Goal: Task Accomplishment & Management: Use online tool/utility

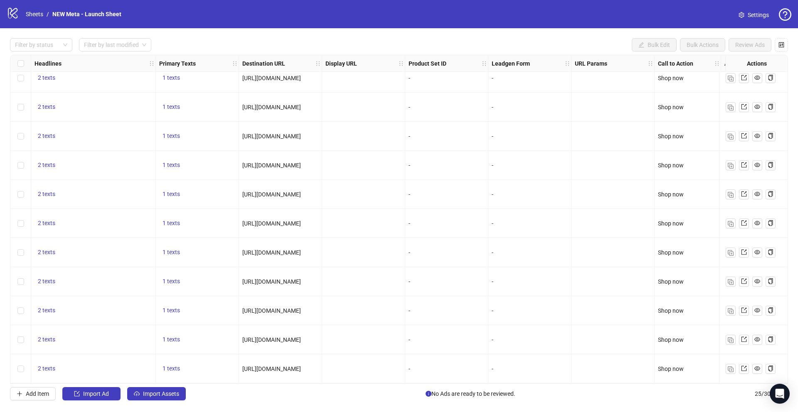
scroll to position [419, 0]
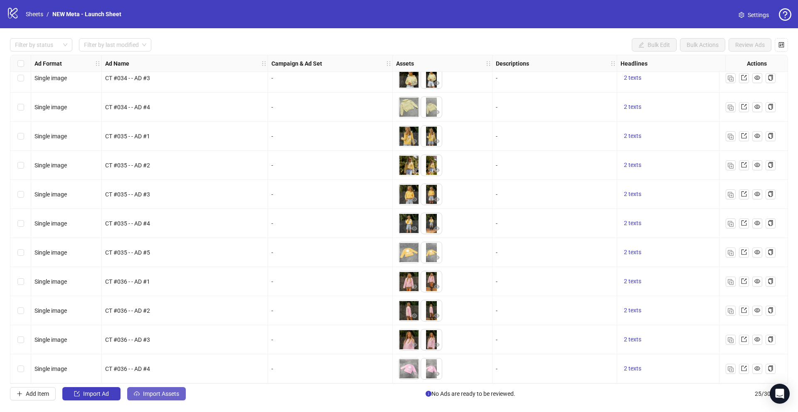
click at [153, 395] on span "Import Assets" at bounding box center [161, 394] width 36 height 7
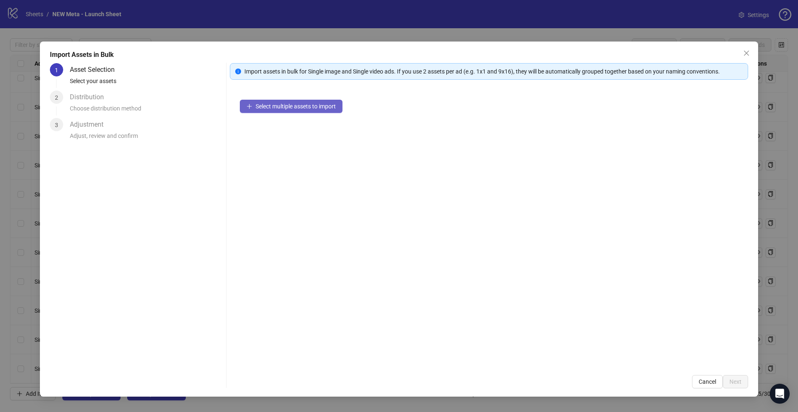
click at [281, 107] on span "Select multiple assets to import" at bounding box center [296, 106] width 80 height 7
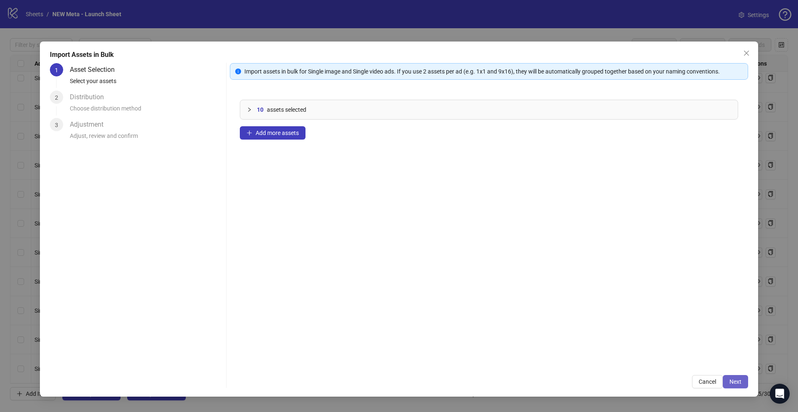
click at [735, 385] on button "Next" at bounding box center [735, 381] width 25 height 13
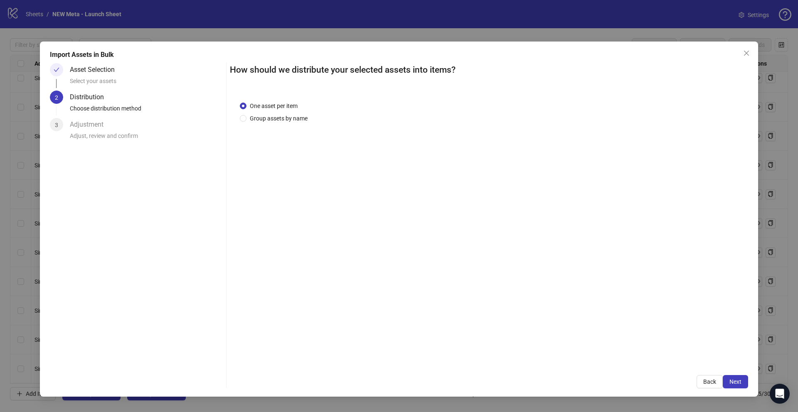
click at [286, 124] on div "One asset per item Group assets by name" at bounding box center [489, 228] width 518 height 274
click at [286, 119] on span "Group assets by name" at bounding box center [278, 118] width 64 height 9
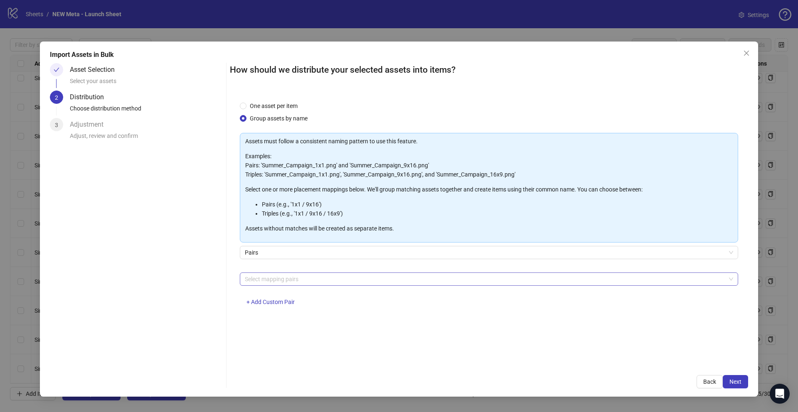
click at [288, 276] on div at bounding box center [485, 280] width 486 height 12
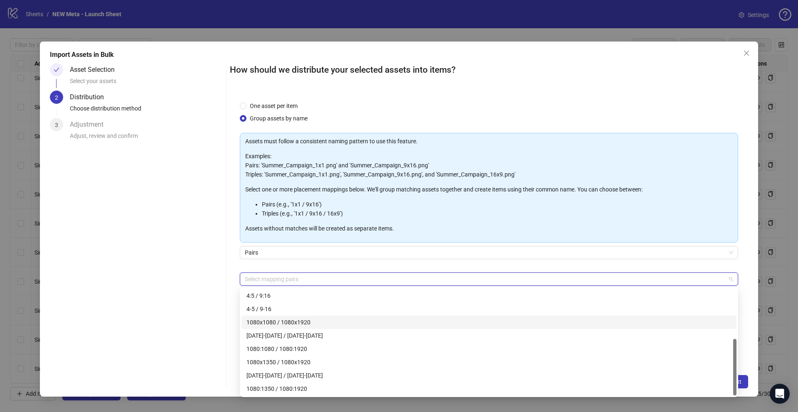
click at [269, 325] on div "1080x1080 / 1080x1920" at bounding box center [488, 322] width 485 height 9
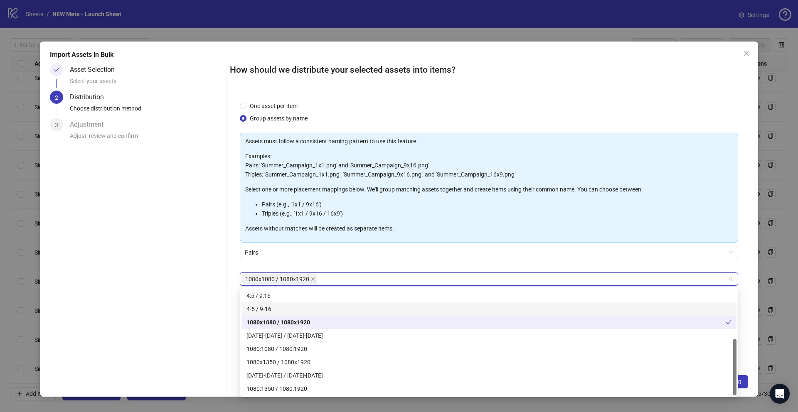
drag, startPoint x: 173, startPoint y: 278, endPoint x: 205, endPoint y: 283, distance: 32.3
click at [173, 278] on div "Asset Selection Select your assets 2 Distribution Choose distribution method 3 …" at bounding box center [136, 225] width 173 height 325
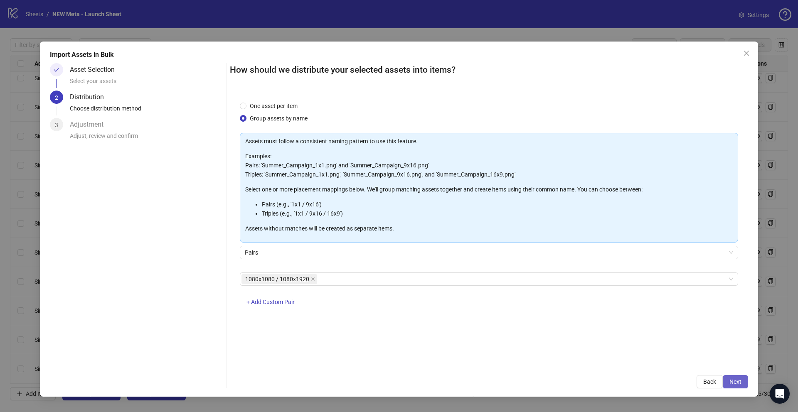
click at [732, 383] on span "Next" at bounding box center [736, 382] width 12 height 7
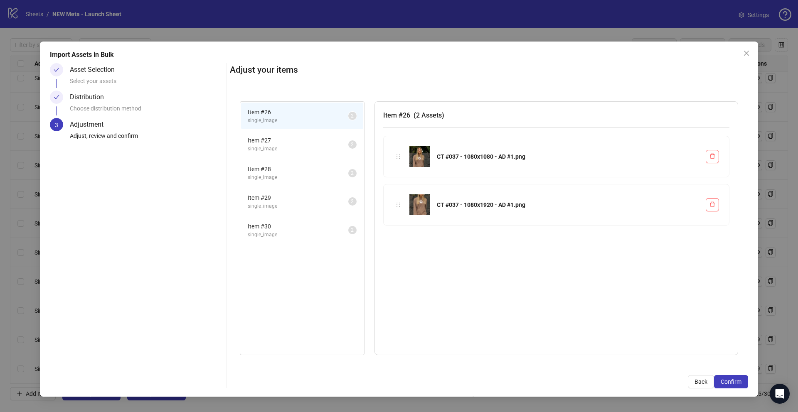
drag, startPoint x: 293, startPoint y: 145, endPoint x: 296, endPoint y: 166, distance: 21.9
click at [293, 144] on span "Item # 27" at bounding box center [298, 140] width 101 height 9
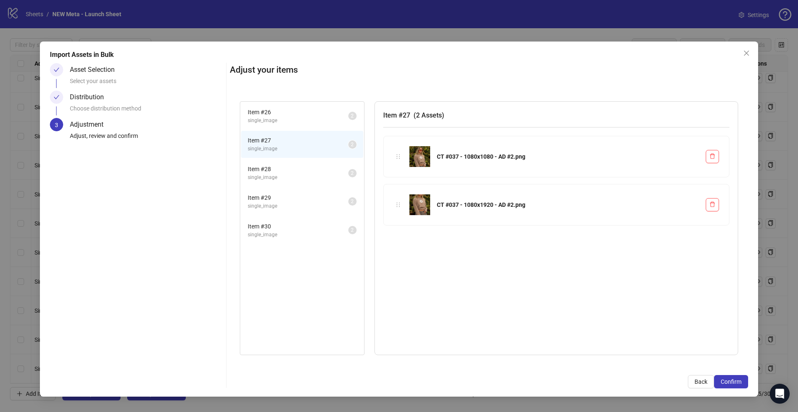
click at [296, 178] on span "single_image" at bounding box center [298, 178] width 101 height 8
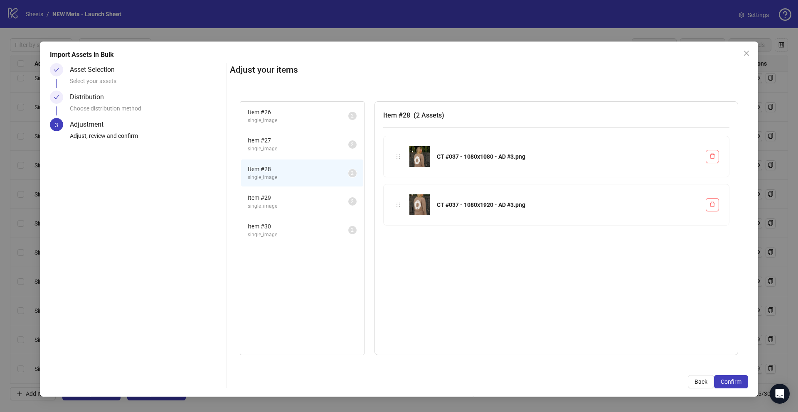
click at [301, 208] on span "single_image" at bounding box center [298, 206] width 101 height 8
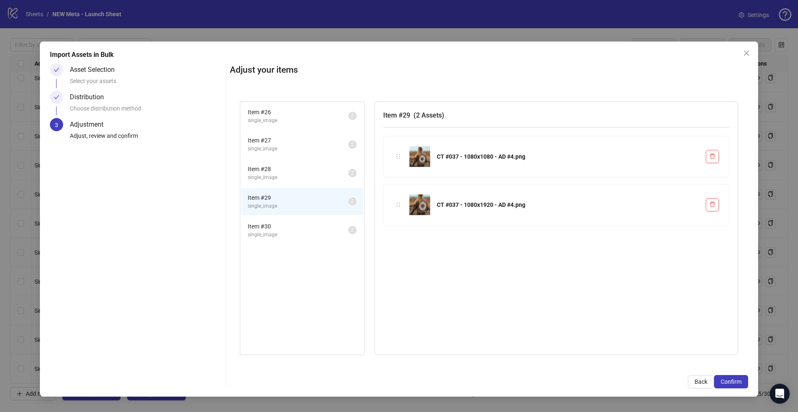
click at [306, 231] on span "single_image" at bounding box center [298, 235] width 101 height 8
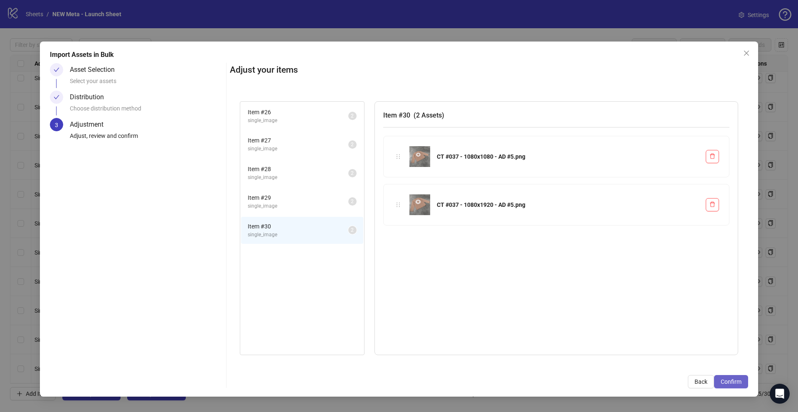
click at [733, 383] on span "Confirm" at bounding box center [731, 382] width 21 height 7
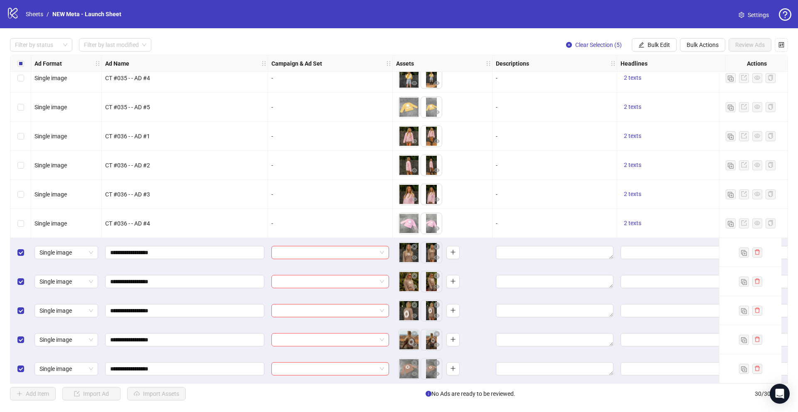
scroll to position [564, 0]
click at [654, 47] on span "Bulk Edit" at bounding box center [659, 45] width 22 height 7
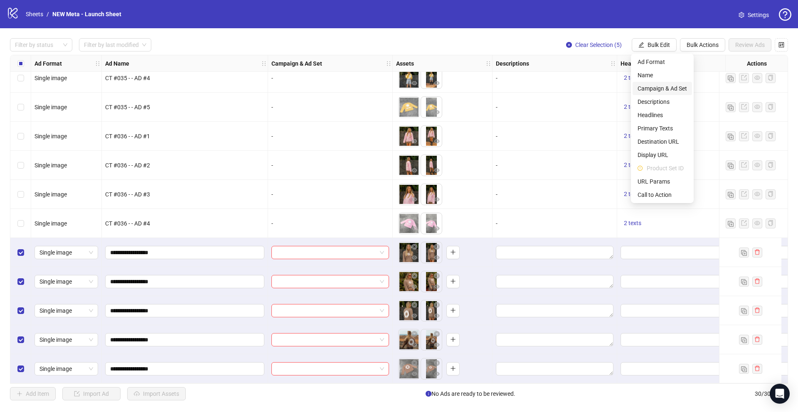
click at [662, 90] on span "Campaign & Ad Set" at bounding box center [662, 88] width 49 height 9
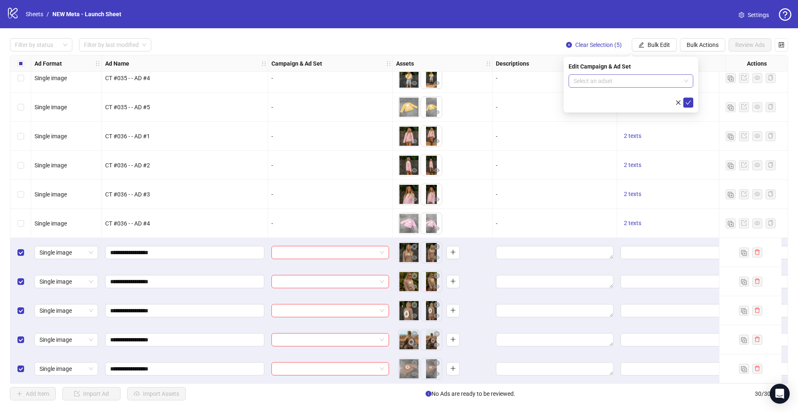
click at [626, 79] on input "search" at bounding box center [627, 81] width 107 height 12
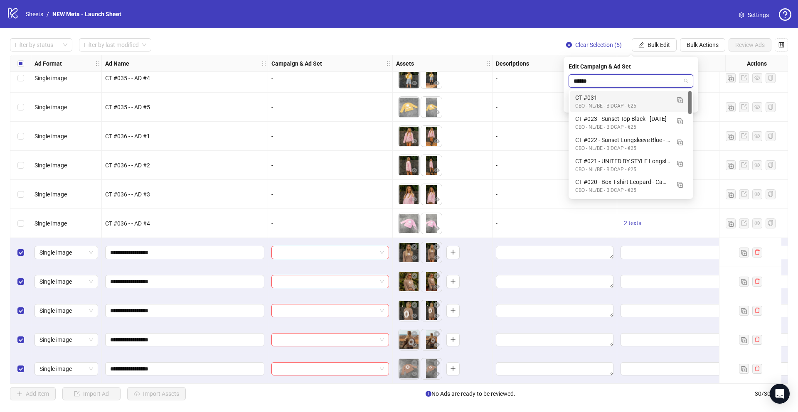
type input "*******"
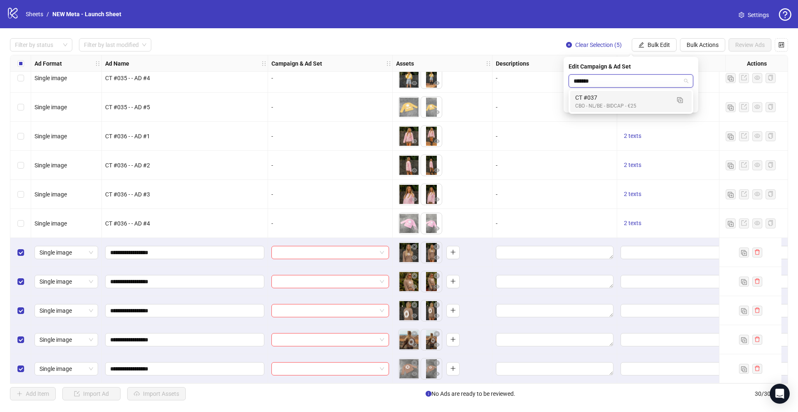
click at [592, 95] on div "CT #037" at bounding box center [622, 97] width 95 height 9
click at [688, 105] on span "submit" at bounding box center [688, 102] width 6 height 7
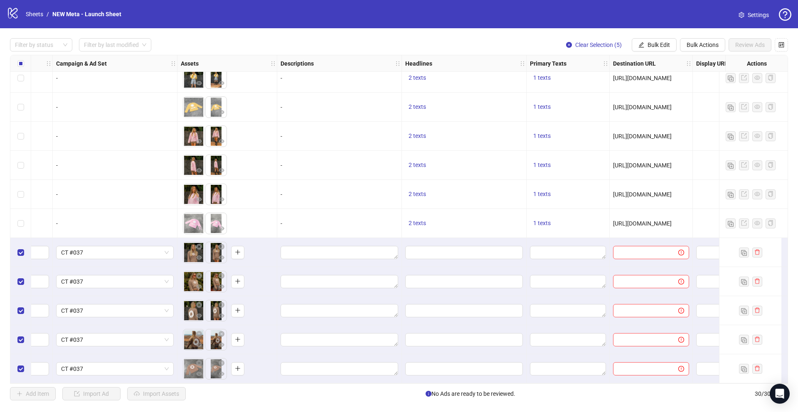
scroll to position [564, 260]
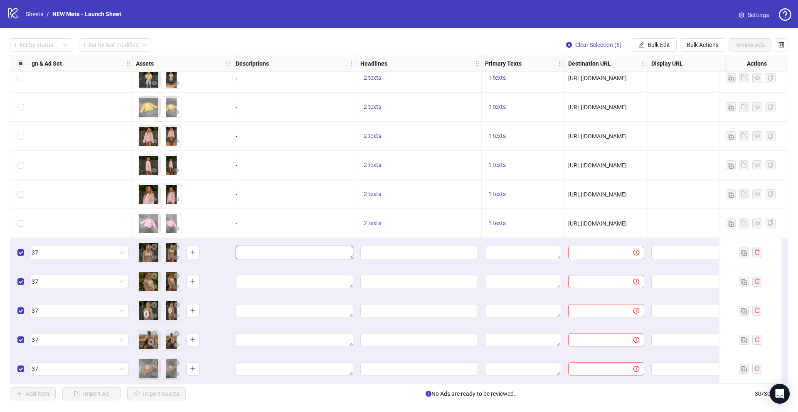
click at [331, 249] on textarea "Edit values" at bounding box center [295, 252] width 118 height 13
click at [421, 251] on input "Edit values" at bounding box center [418, 252] width 106 height 9
type input "**********"
click at [465, 288] on button "Add" at bounding box center [427, 288] width 125 height 10
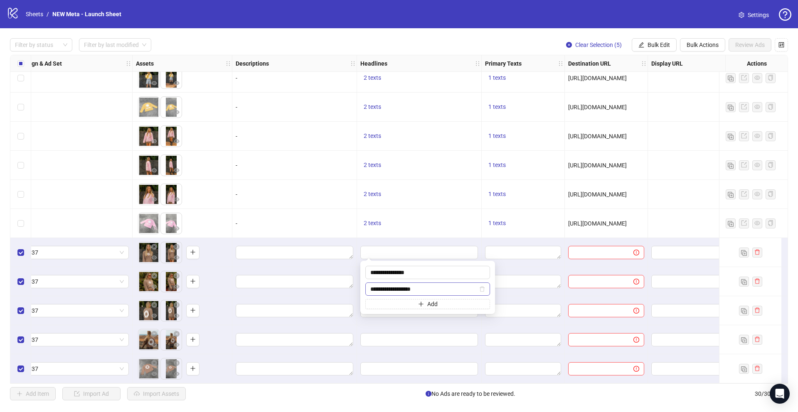
type input "**********"
click at [483, 251] on div at bounding box center [523, 252] width 83 height 29
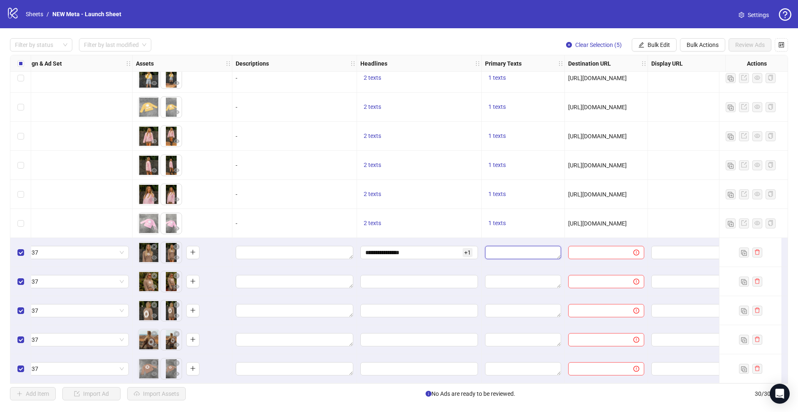
click at [504, 246] on textarea "Edit values" at bounding box center [523, 252] width 76 height 13
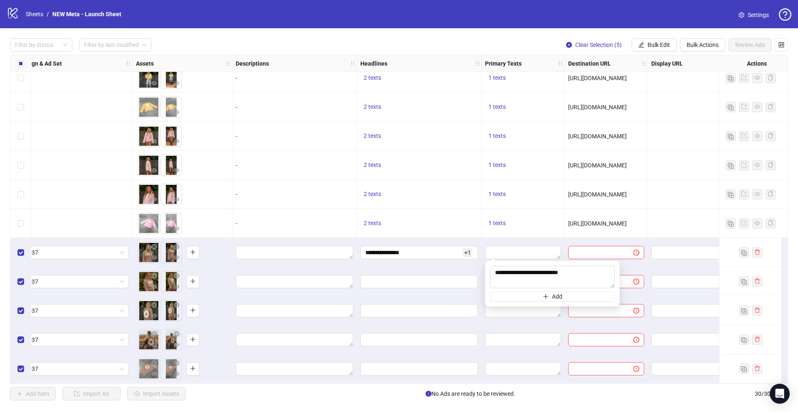
type textarea "**********"
click at [604, 231] on div "[URL][DOMAIN_NAME]" at bounding box center [606, 223] width 83 height 29
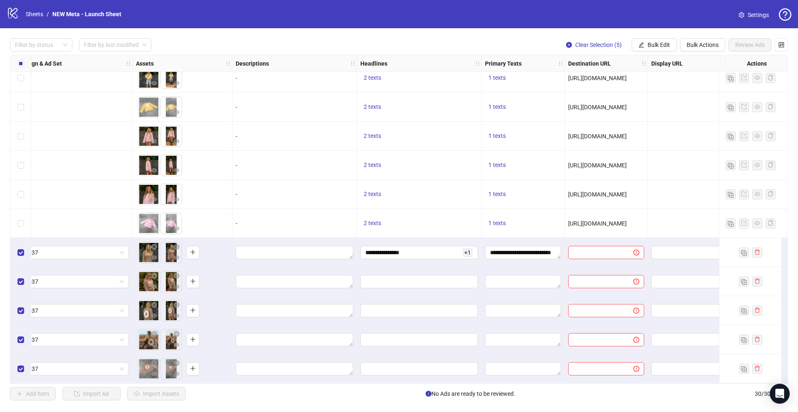
click at [600, 220] on span "[URL][DOMAIN_NAME]" at bounding box center [597, 223] width 59 height 7
copy span "[URL][DOMAIN_NAME]"
click at [593, 250] on input "text" at bounding box center [597, 252] width 49 height 9
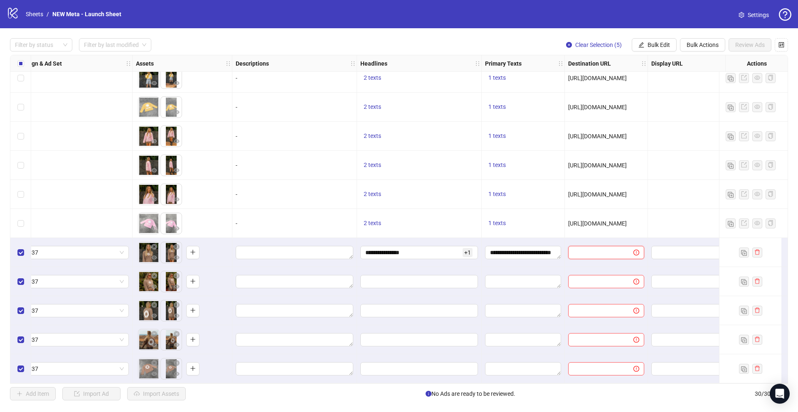
paste input "**********"
type input "**********"
click at [581, 238] on div "**********" at bounding box center [606, 252] width 83 height 29
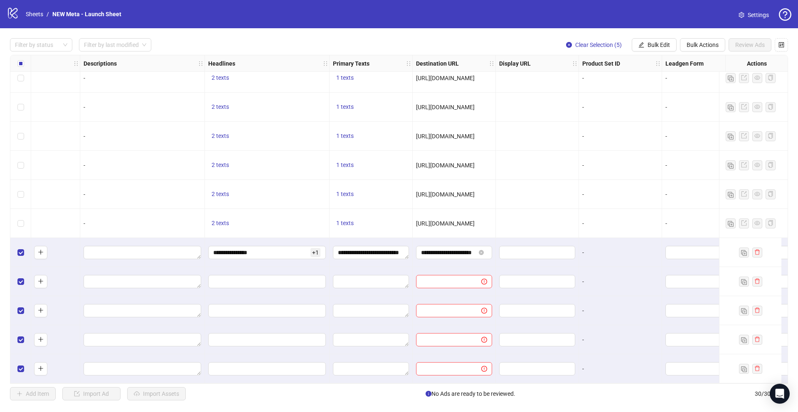
scroll to position [564, 671]
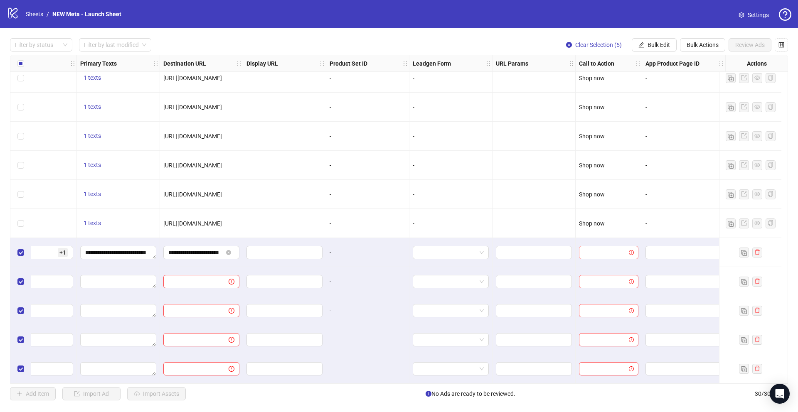
click at [617, 250] on input "search" at bounding box center [605, 252] width 42 height 12
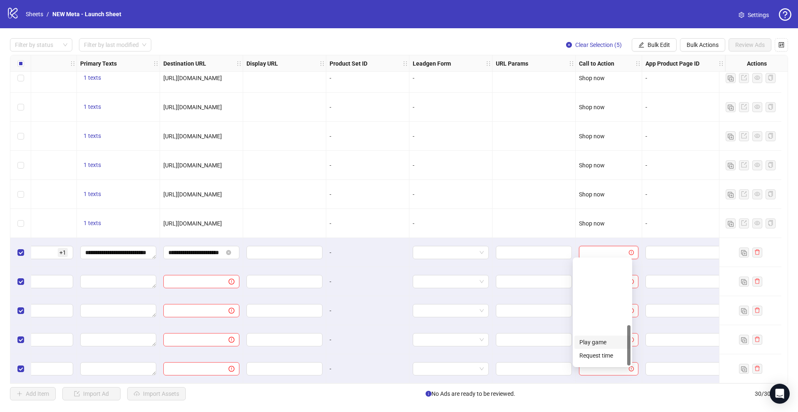
scroll to position [173, 0]
click at [602, 294] on div "Shop now" at bounding box center [602, 292] width 46 height 9
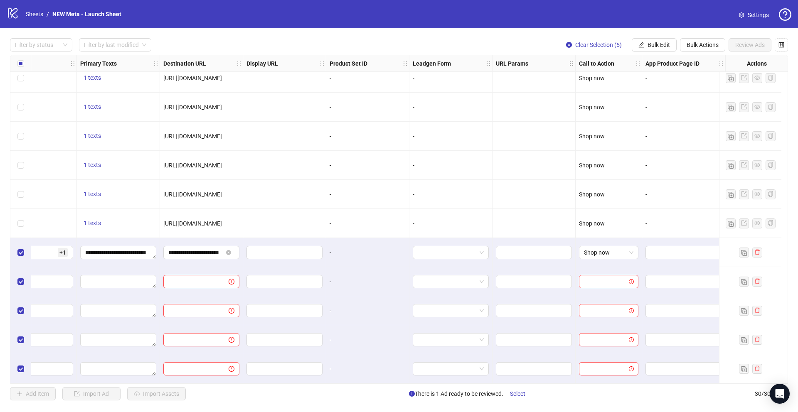
click at [493, 209] on div at bounding box center [534, 223] width 83 height 29
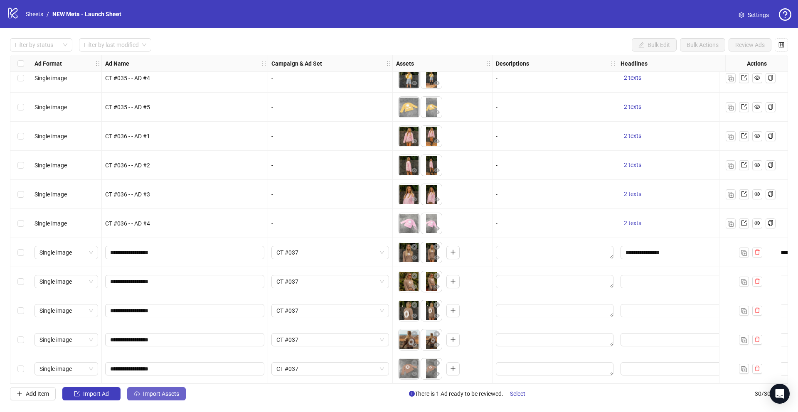
click at [151, 392] on span "Import Assets" at bounding box center [161, 394] width 36 height 7
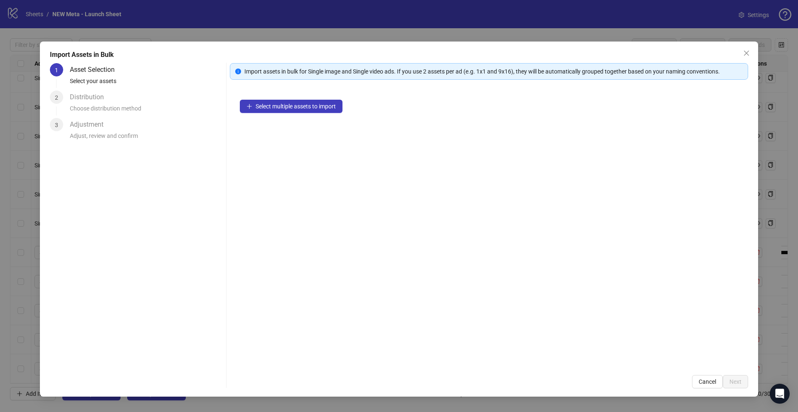
click at [319, 113] on div "Select multiple assets to import" at bounding box center [489, 228] width 518 height 276
click at [314, 96] on div "Select multiple assets to import" at bounding box center [489, 228] width 518 height 276
click at [313, 115] on div "Select multiple assets to import" at bounding box center [489, 228] width 518 height 276
click at [315, 104] on span "Select multiple assets to import" at bounding box center [296, 106] width 80 height 7
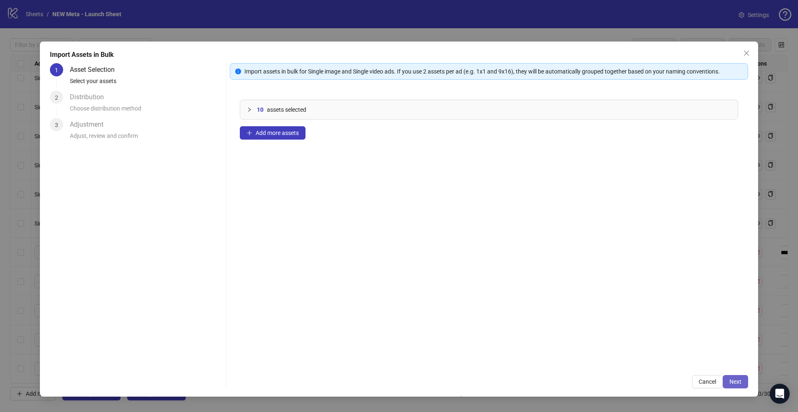
click at [735, 383] on span "Next" at bounding box center [736, 382] width 12 height 7
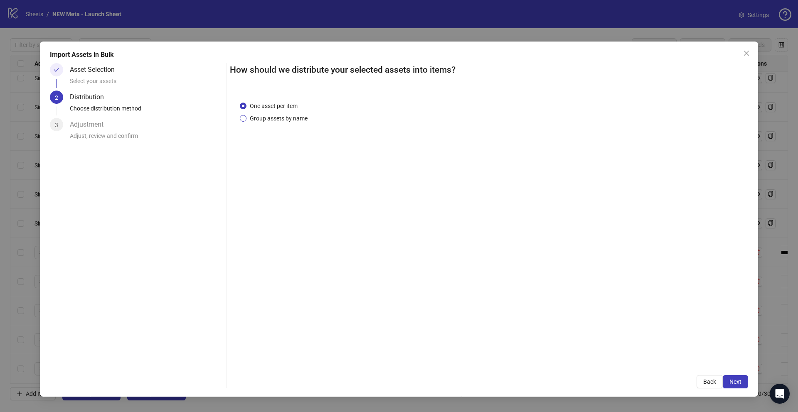
click at [250, 118] on span "Group assets by name" at bounding box center [278, 118] width 64 height 9
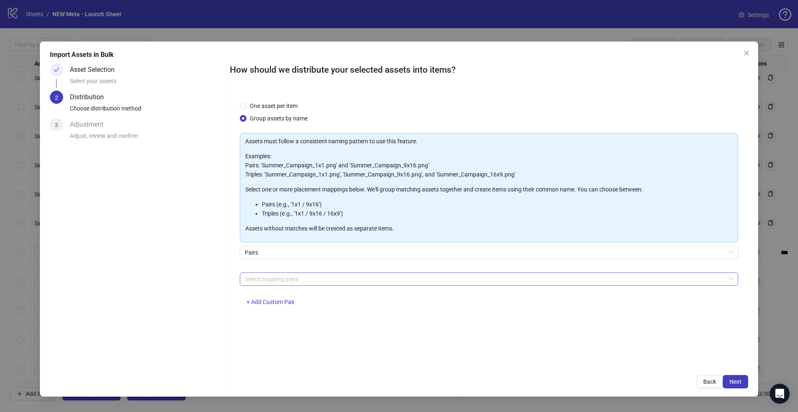
click at [266, 278] on div at bounding box center [485, 280] width 486 height 12
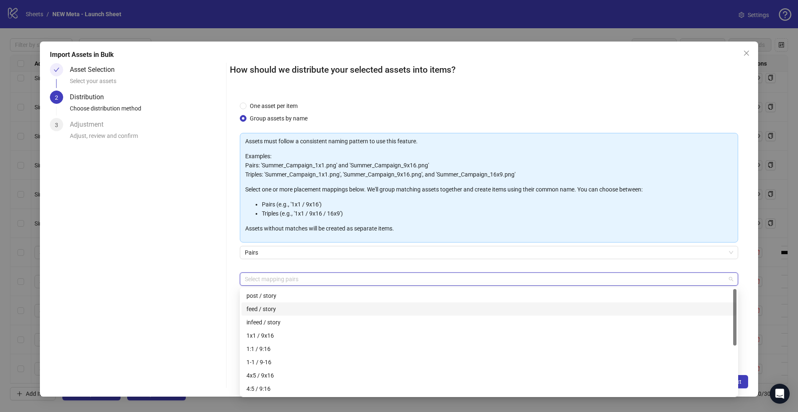
scroll to position [93, 0]
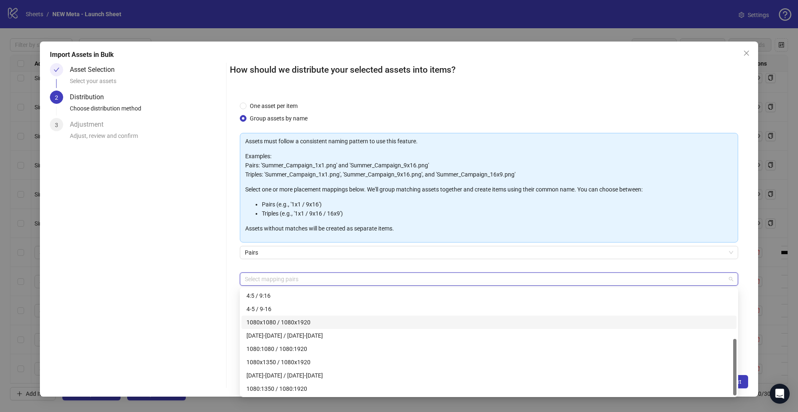
click at [281, 320] on div "1080x1080 / 1080x1920" at bounding box center [488, 322] width 485 height 9
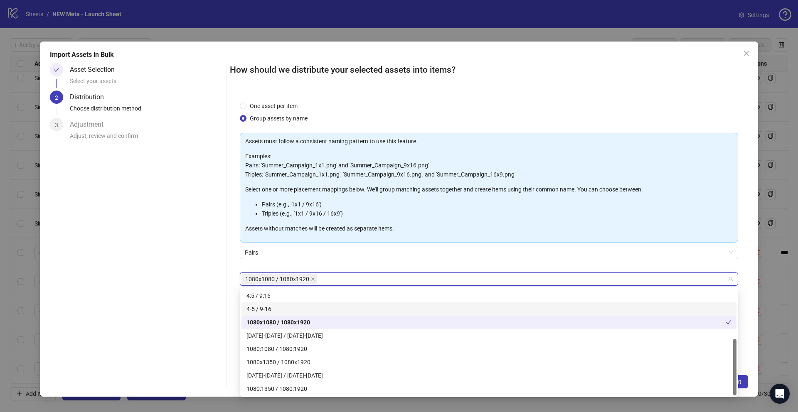
click at [191, 280] on div "Asset Selection Select your assets 2 Distribution Choose distribution method 3 …" at bounding box center [136, 225] width 173 height 325
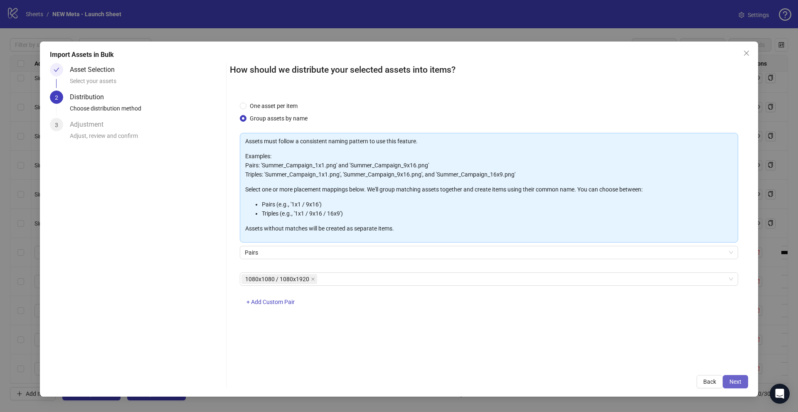
click at [744, 382] on button "Next" at bounding box center [735, 381] width 25 height 13
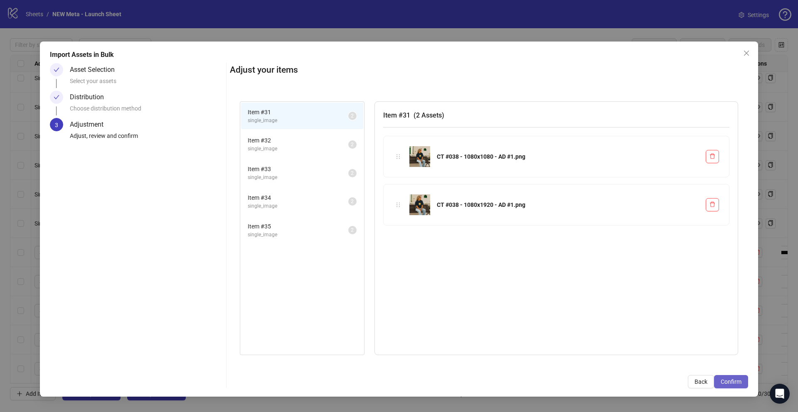
click at [734, 378] on button "Confirm" at bounding box center [731, 381] width 34 height 13
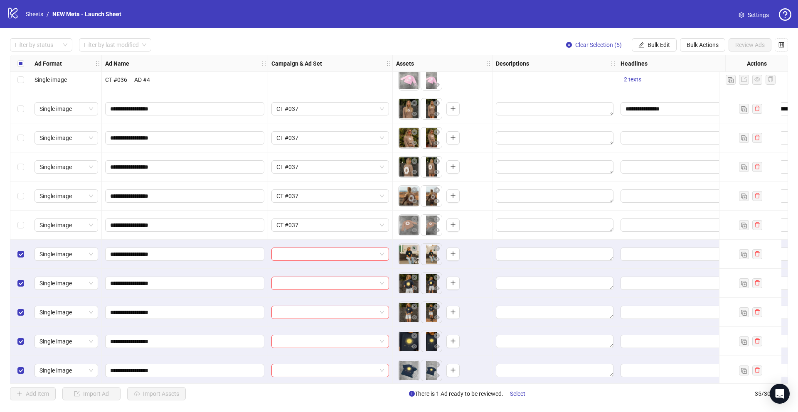
scroll to position [710, 0]
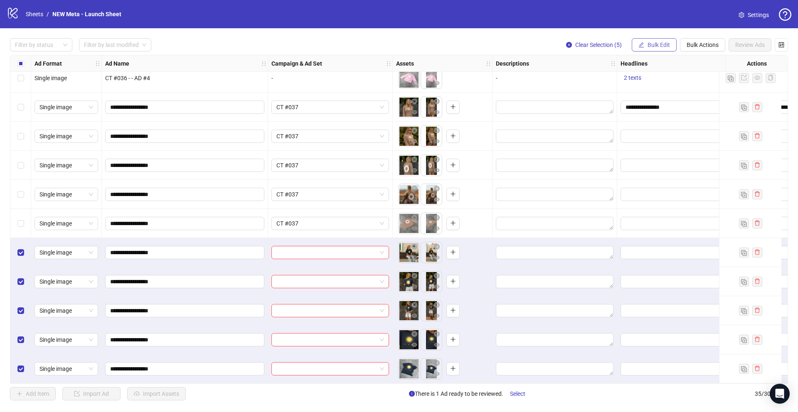
click at [660, 44] on span "Bulk Edit" at bounding box center [659, 45] width 22 height 7
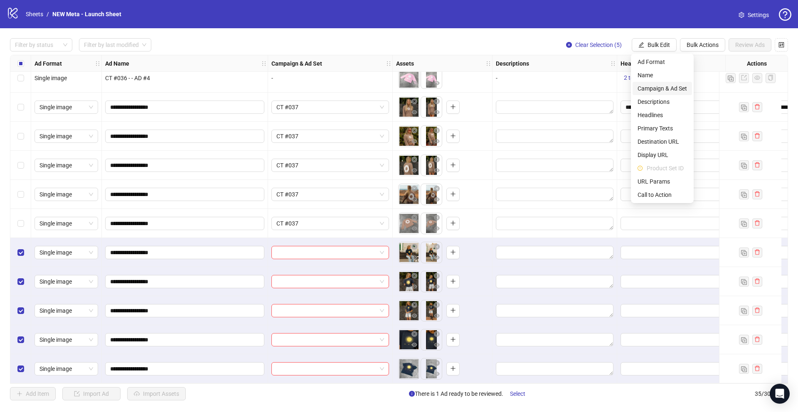
click at [670, 83] on li "Campaign & Ad Set" at bounding box center [662, 88] width 59 height 13
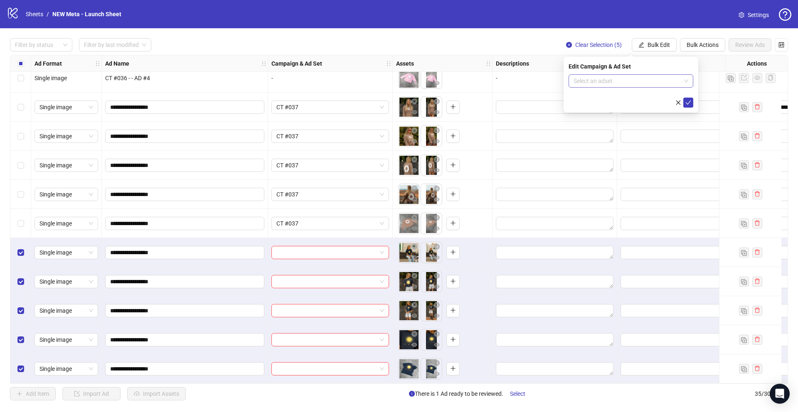
click at [585, 79] on input "search" at bounding box center [627, 81] width 107 height 12
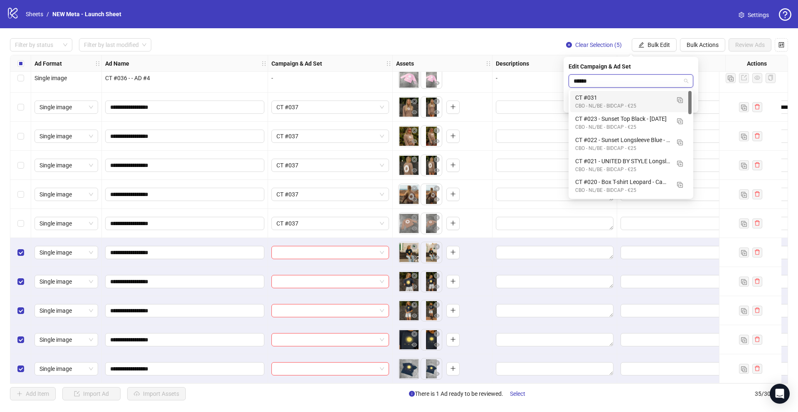
type input "*******"
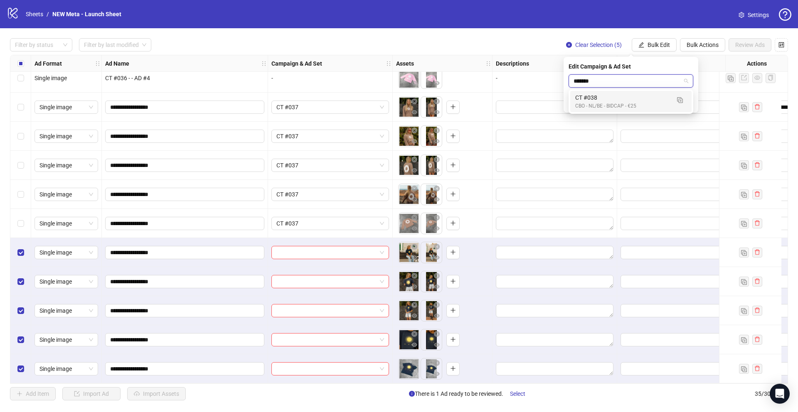
click at [610, 93] on div "CT #038" at bounding box center [622, 97] width 95 height 9
click at [693, 104] on button "submit" at bounding box center [688, 103] width 10 height 10
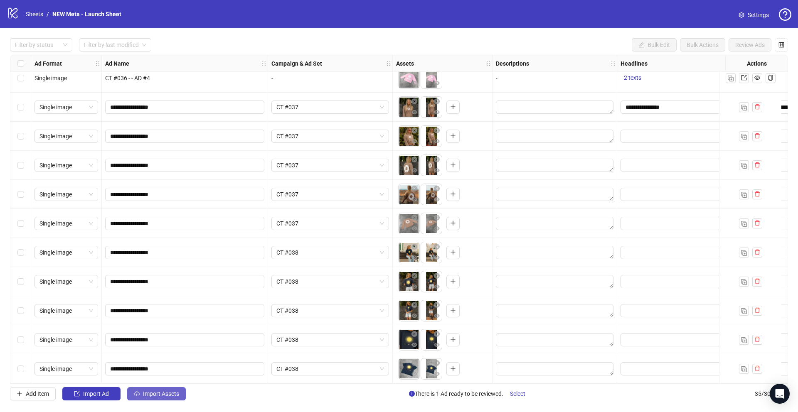
click at [166, 398] on button "Import Assets" at bounding box center [156, 393] width 59 height 13
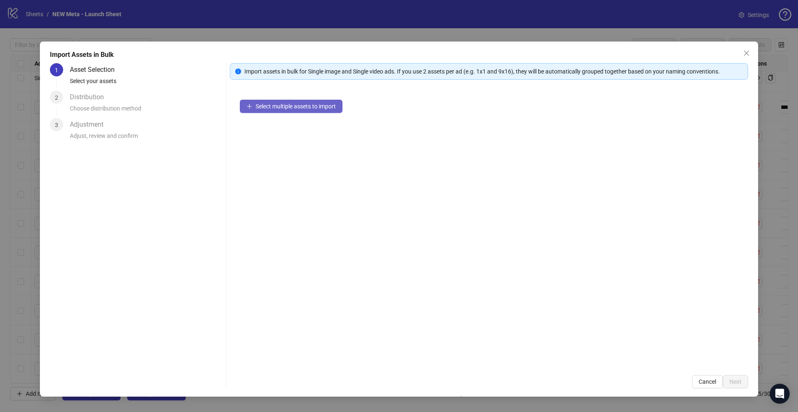
click at [301, 112] on button "Select multiple assets to import" at bounding box center [291, 106] width 103 height 13
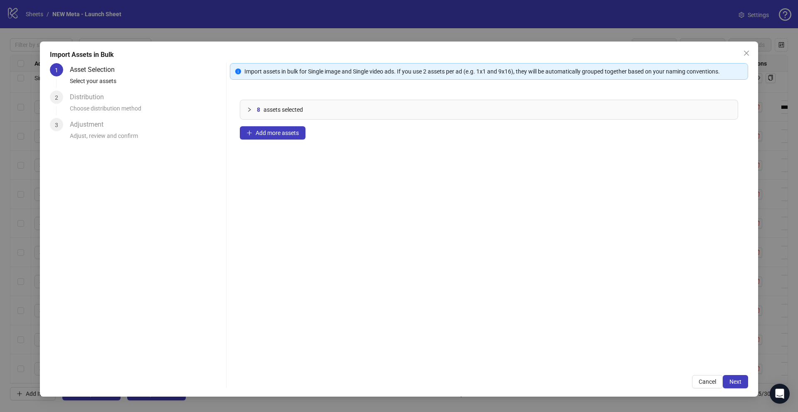
click at [750, 391] on div "Import Assets in Bulk 1 Asset Selection Select your assets 2 Distribution Choos…" at bounding box center [399, 219] width 718 height 355
click at [743, 385] on button "Next" at bounding box center [735, 381] width 25 height 13
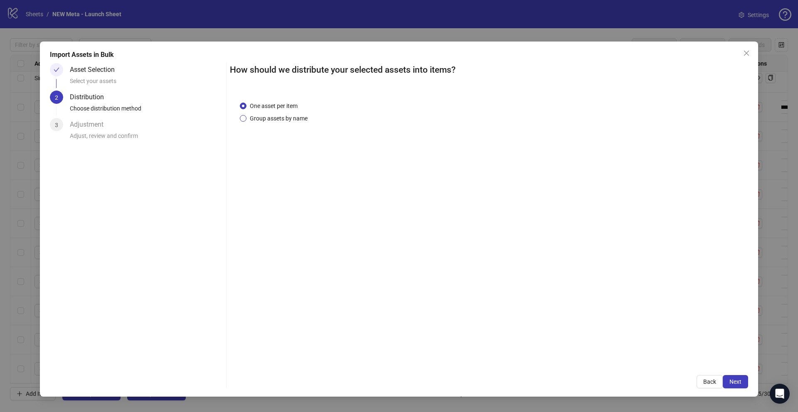
click at [298, 121] on span "Group assets by name" at bounding box center [278, 118] width 64 height 9
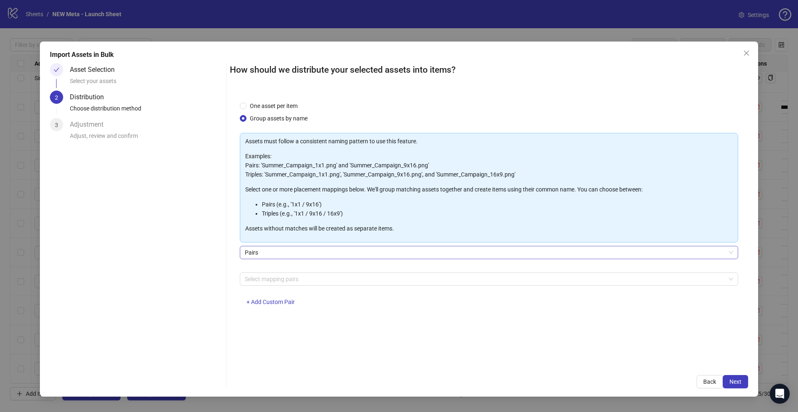
click at [310, 255] on span "Pairs" at bounding box center [489, 252] width 488 height 12
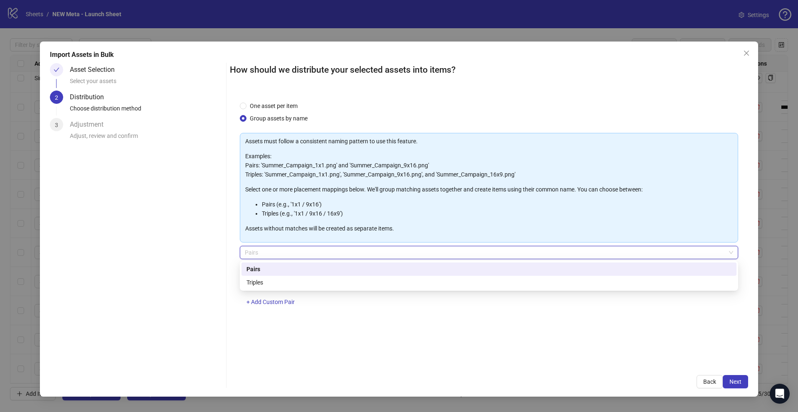
click at [306, 272] on div "Pairs" at bounding box center [488, 269] width 485 height 9
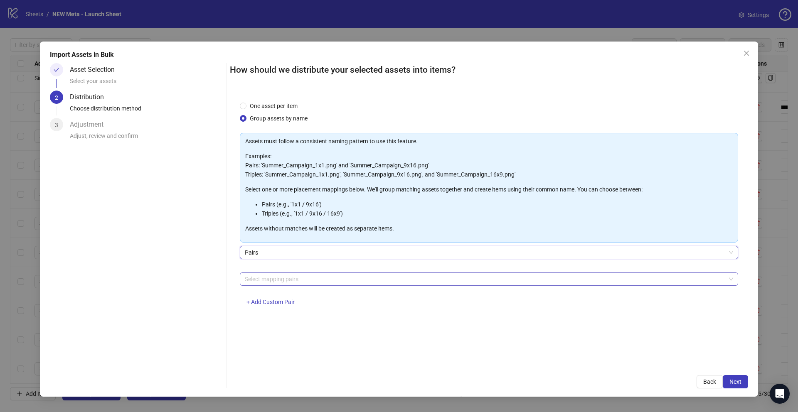
click at [309, 285] on div "Select mapping pairs" at bounding box center [489, 279] width 498 height 13
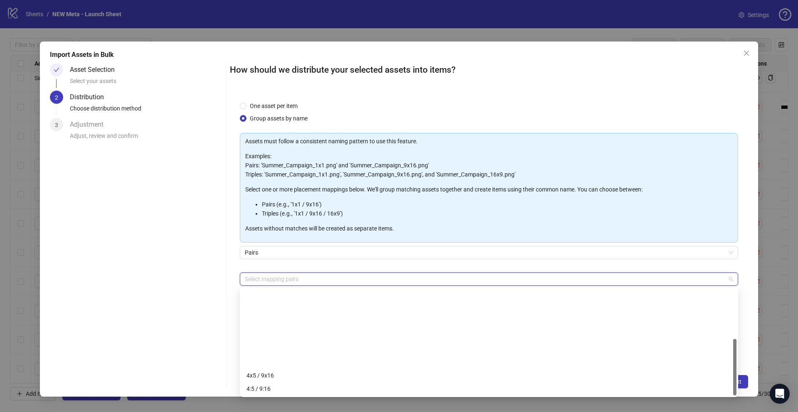
scroll to position [93, 0]
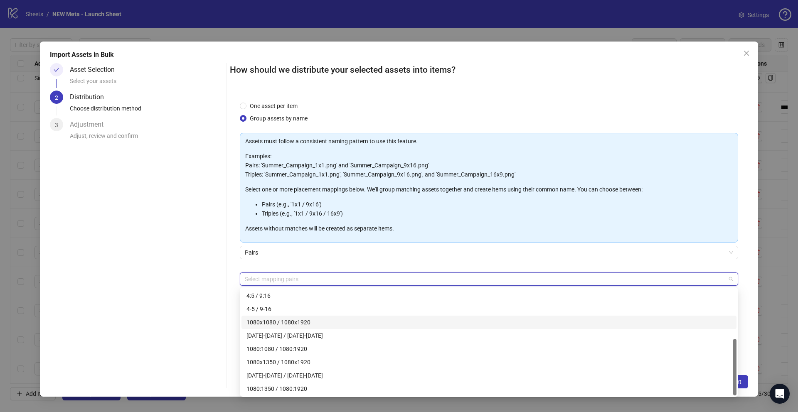
drag, startPoint x: 291, startPoint y: 319, endPoint x: 246, endPoint y: 318, distance: 44.9
click at [291, 319] on div "1080x1080 / 1080x1920" at bounding box center [488, 322] width 485 height 9
click at [203, 309] on div "Asset Selection Select your assets 2 Distribution Choose distribution method 3 …" at bounding box center [136, 225] width 173 height 325
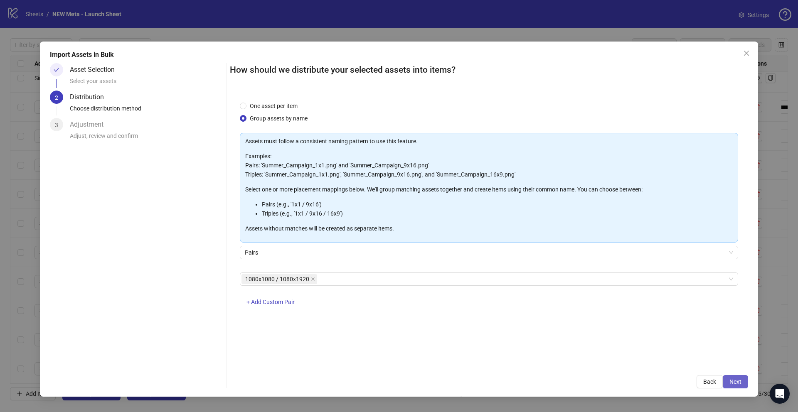
click at [739, 383] on span "Next" at bounding box center [736, 382] width 12 height 7
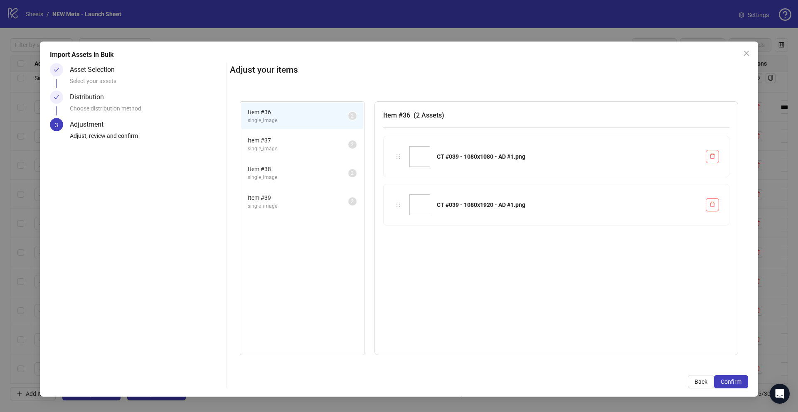
click at [320, 145] on span "single_image" at bounding box center [298, 149] width 101 height 8
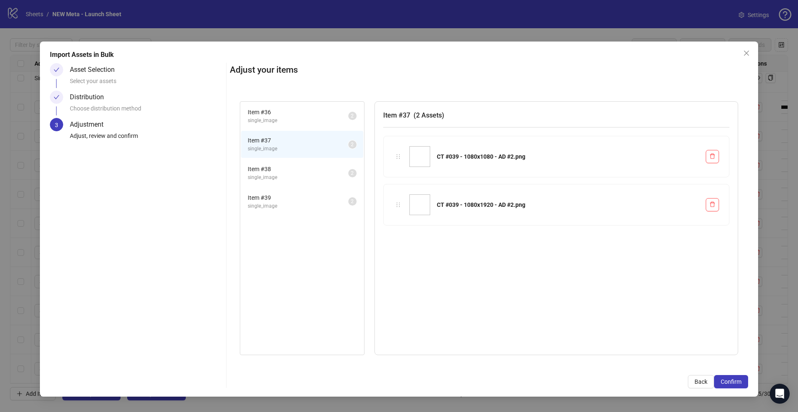
click at [306, 174] on span "single_image" at bounding box center [298, 178] width 101 height 8
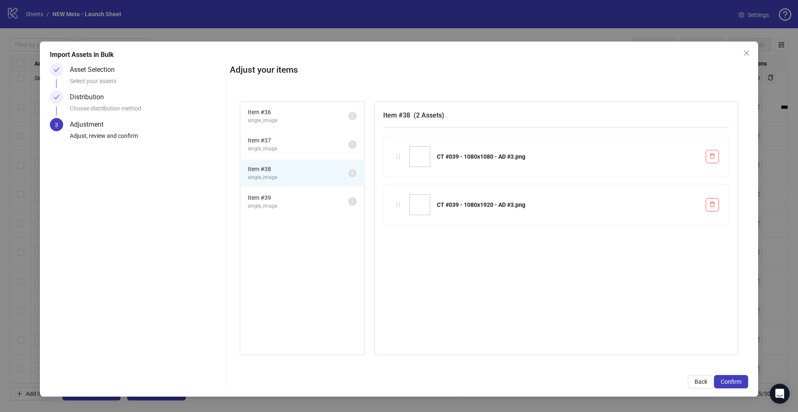
click at [306, 195] on span "Item # 39" at bounding box center [298, 197] width 101 height 9
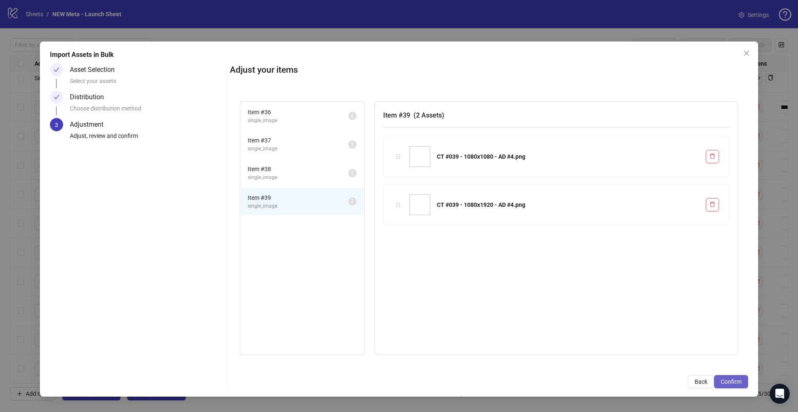
click at [721, 380] on span "Confirm" at bounding box center [731, 382] width 21 height 7
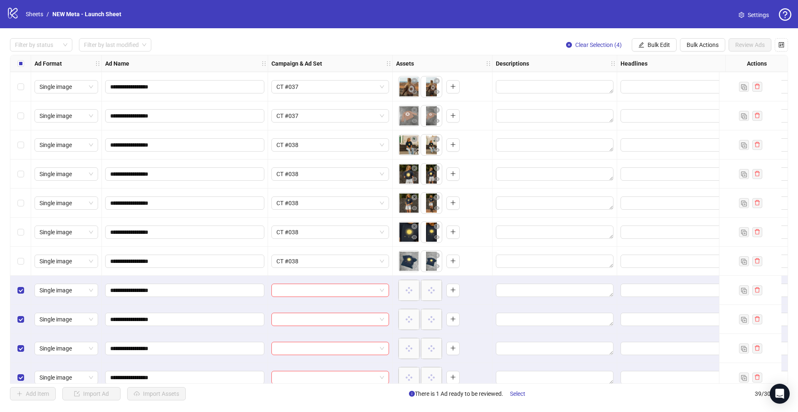
scroll to position [826, 0]
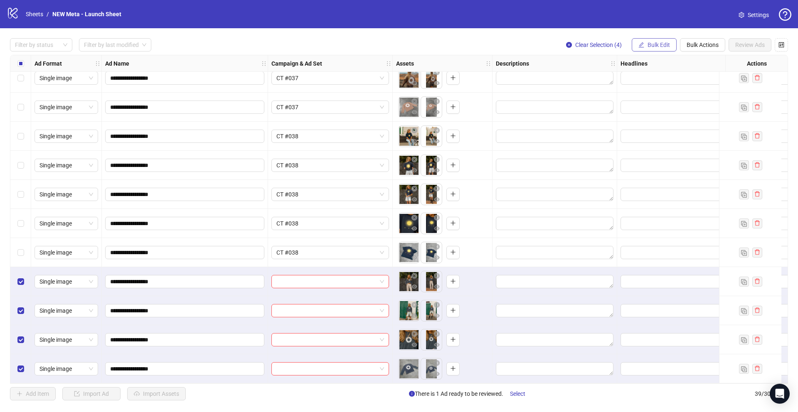
click at [659, 42] on span "Bulk Edit" at bounding box center [659, 45] width 22 height 7
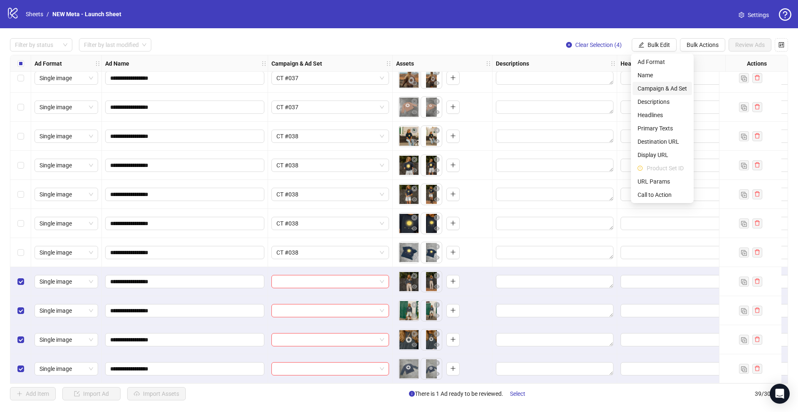
click at [649, 86] on span "Campaign & Ad Set" at bounding box center [662, 88] width 49 height 9
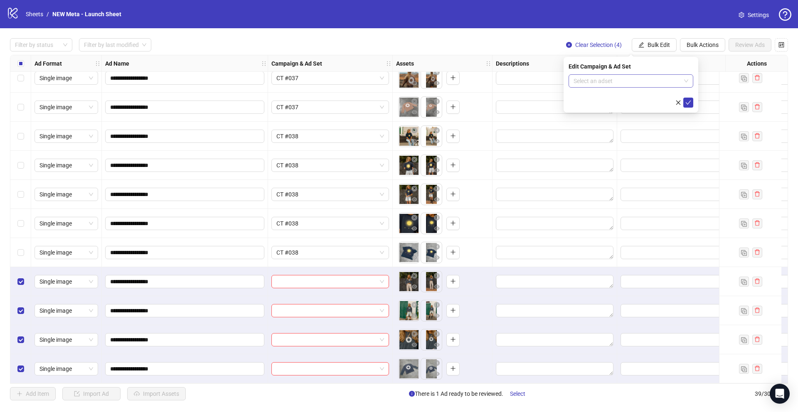
click at [596, 74] on div "Select an adset" at bounding box center [631, 80] width 125 height 13
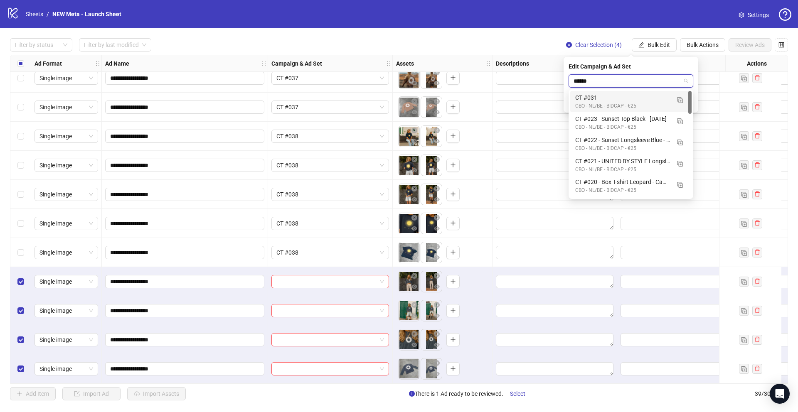
type input "*******"
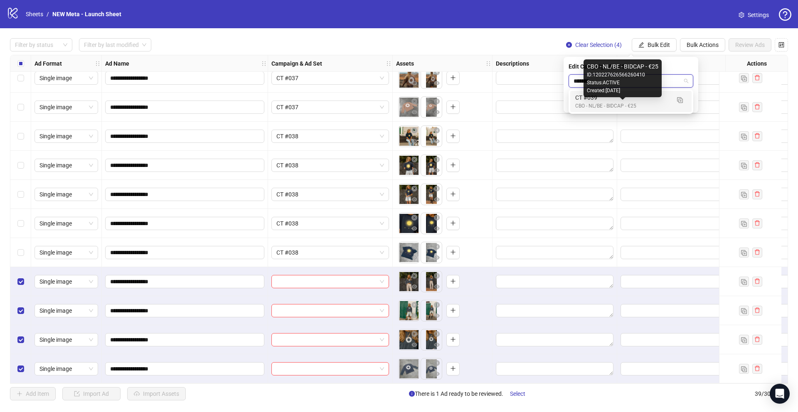
click at [613, 103] on div "CBO - NL/BE - BIDCAP - €25" at bounding box center [622, 106] width 95 height 8
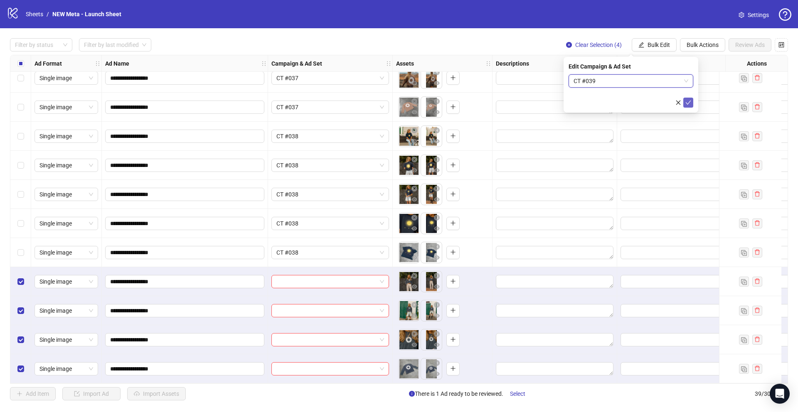
click at [685, 103] on button "submit" at bounding box center [688, 103] width 10 height 10
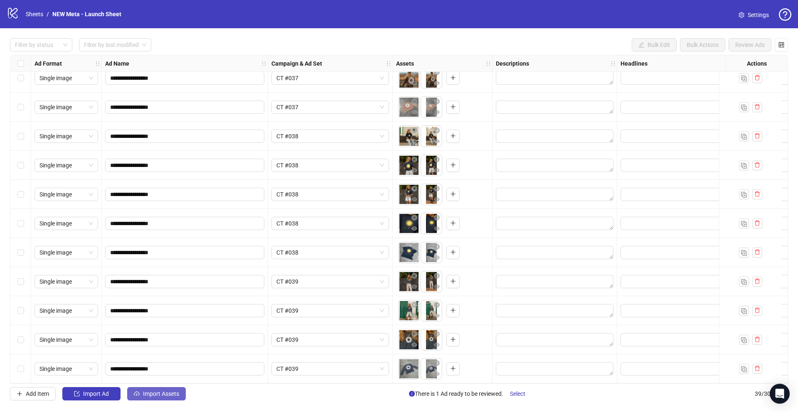
click at [158, 396] on span "Import Assets" at bounding box center [161, 394] width 36 height 7
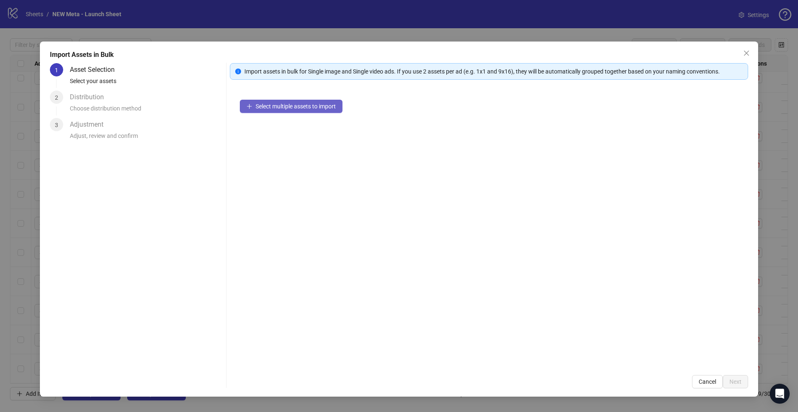
click at [281, 109] on span "Select multiple assets to import" at bounding box center [296, 106] width 80 height 7
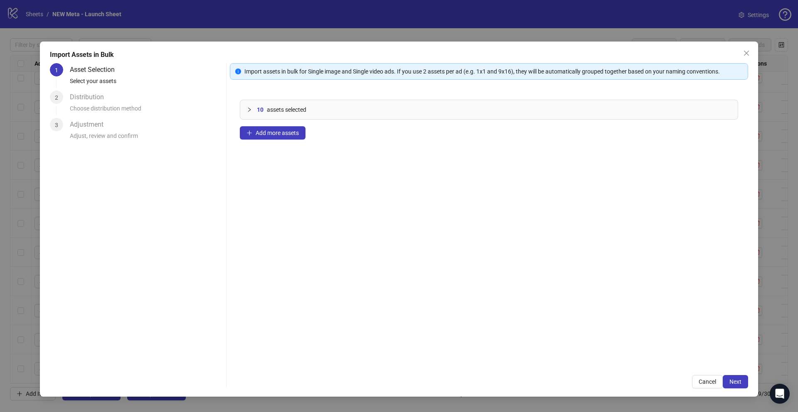
click at [247, 109] on icon "collapsed" at bounding box center [249, 109] width 5 height 5
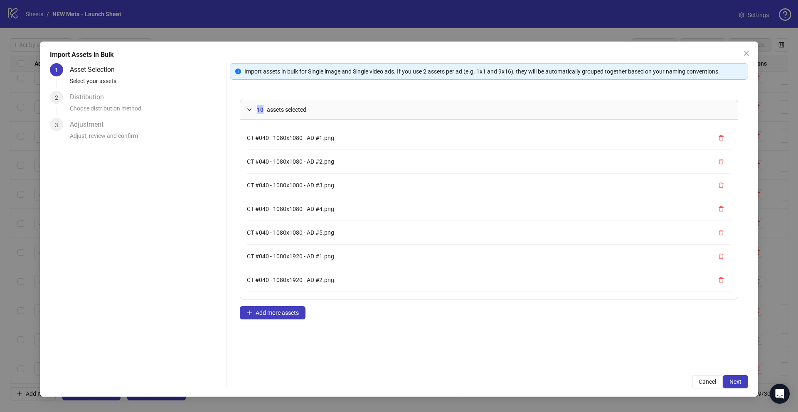
click at [247, 109] on icon "expanded" at bounding box center [249, 109] width 5 height 5
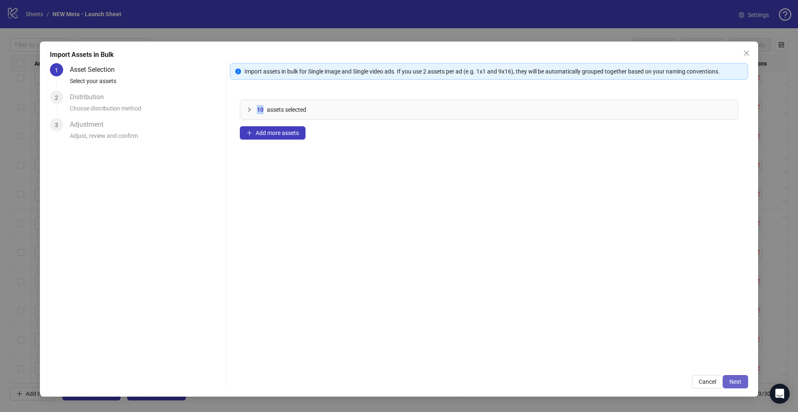
click at [729, 387] on button "Next" at bounding box center [735, 381] width 25 height 13
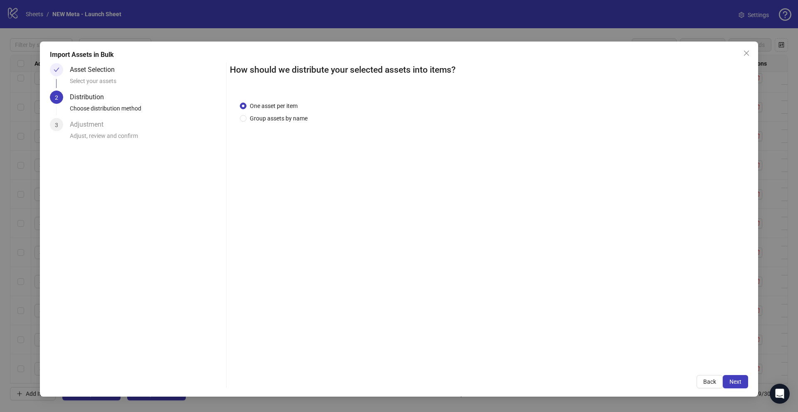
click at [282, 125] on div "One asset per item Group assets by name" at bounding box center [489, 228] width 518 height 274
click at [282, 121] on span "Group assets by name" at bounding box center [278, 118] width 64 height 9
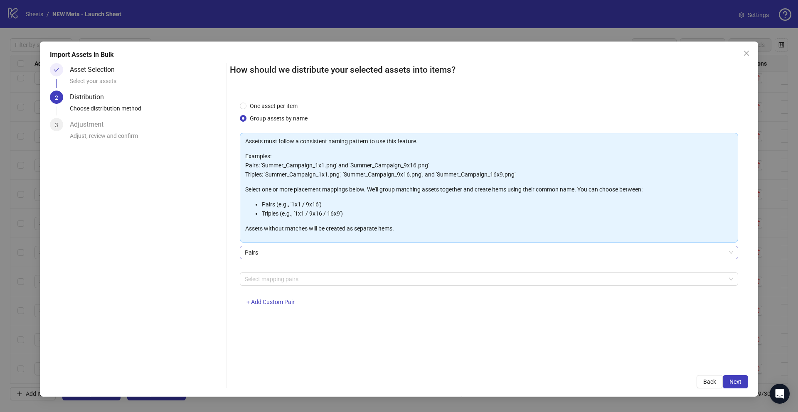
click at [298, 254] on span "Pairs" at bounding box center [489, 252] width 488 height 12
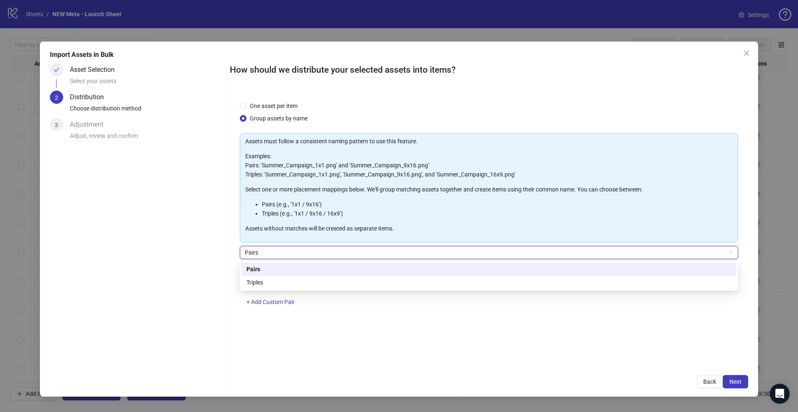
click at [297, 257] on span "Pairs" at bounding box center [489, 252] width 488 height 12
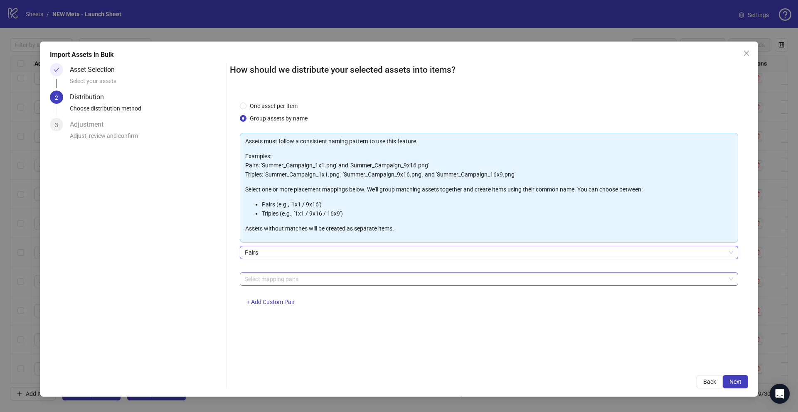
click at [288, 280] on div at bounding box center [485, 280] width 486 height 12
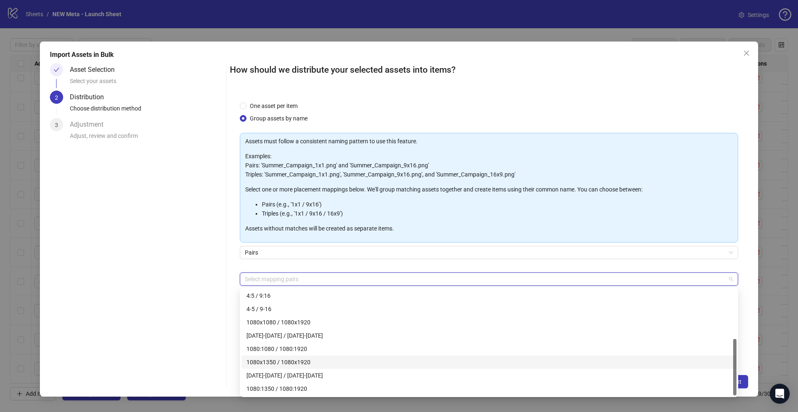
scroll to position [61, 0]
click at [288, 357] on div "1080x1080 / 1080x1920" at bounding box center [488, 354] width 485 height 9
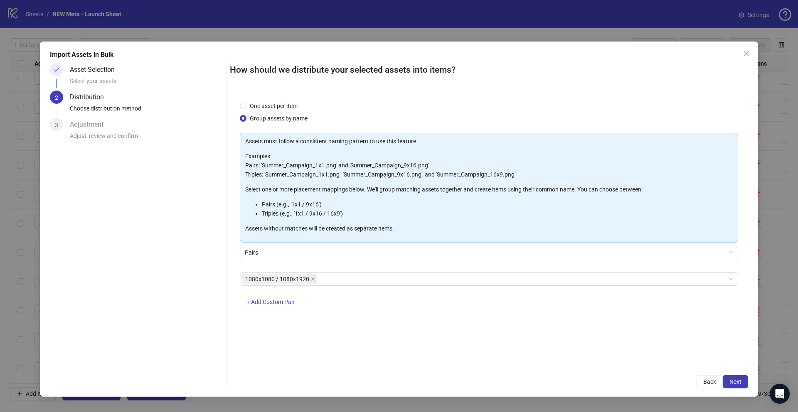
click at [230, 273] on div "One asset per item Group assets by name Assets must follow a consistent naming …" at bounding box center [489, 228] width 518 height 274
click at [739, 379] on span "Next" at bounding box center [736, 382] width 12 height 7
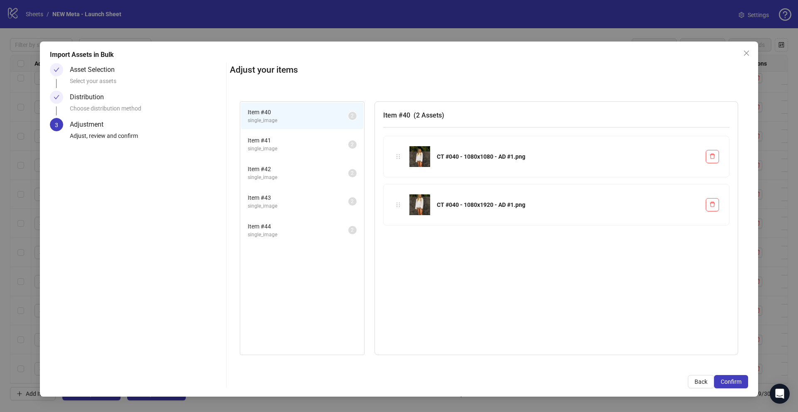
click at [297, 144] on span "Item # 41" at bounding box center [298, 140] width 101 height 9
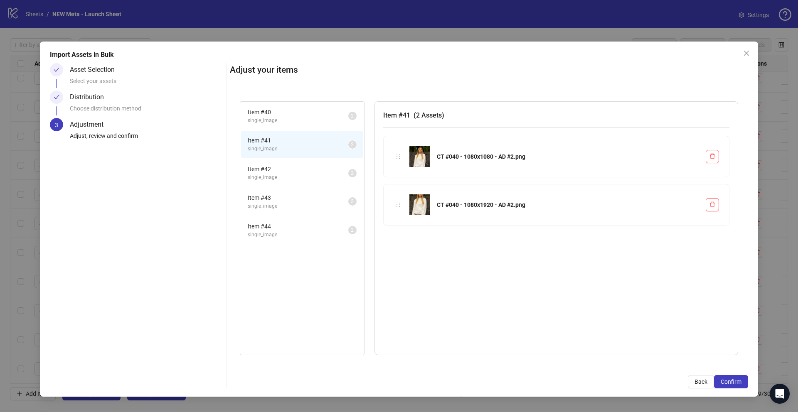
click at [303, 166] on span "Item # 42" at bounding box center [298, 169] width 101 height 9
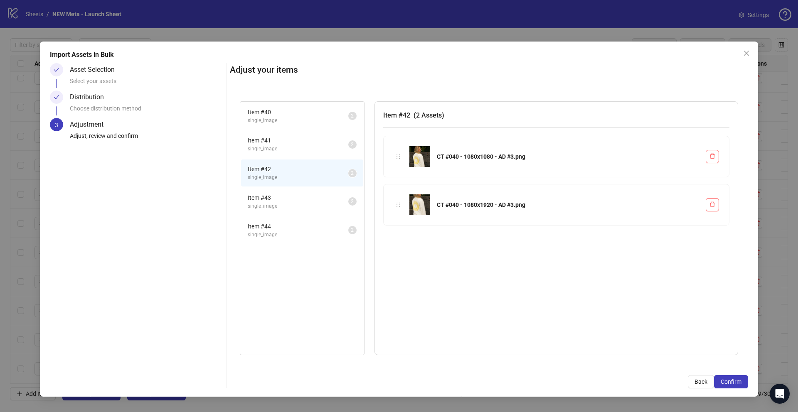
click at [313, 196] on span "Item # 43" at bounding box center [298, 197] width 101 height 9
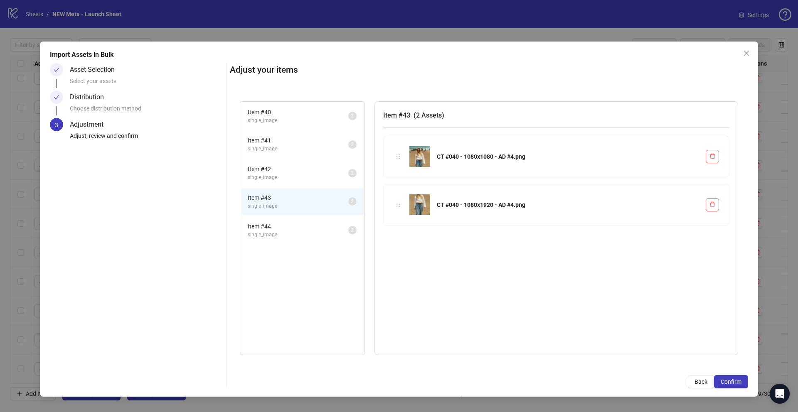
click at [317, 222] on span "Item # 44" at bounding box center [298, 226] width 101 height 9
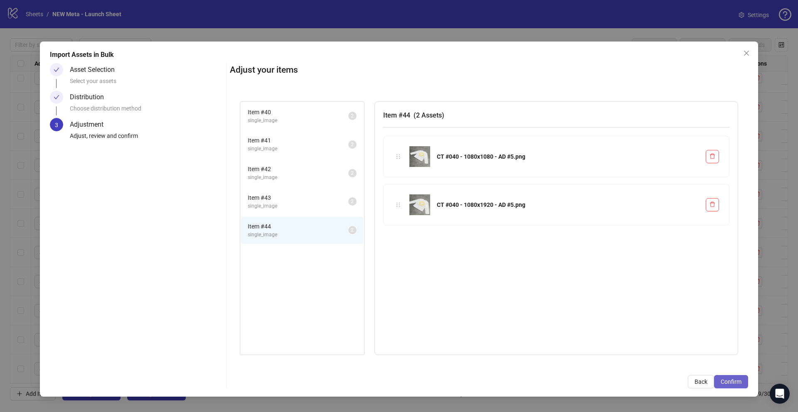
click at [716, 381] on button "Confirm" at bounding box center [731, 381] width 34 height 13
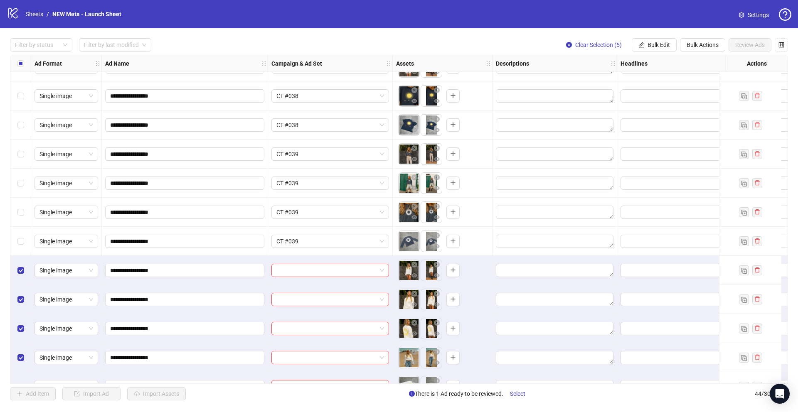
scroll to position [972, 0]
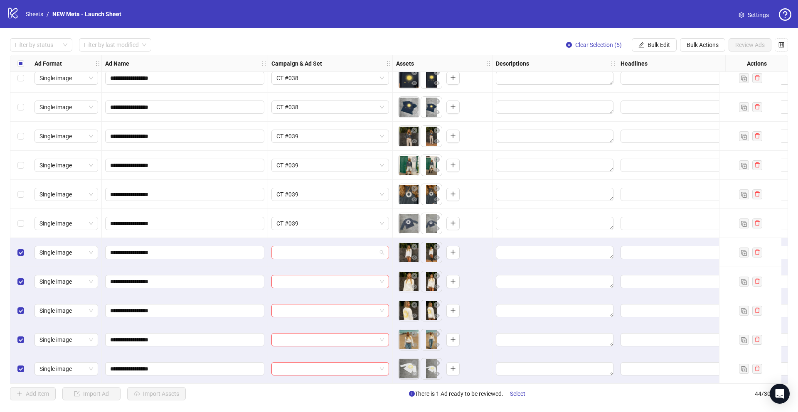
click at [343, 252] on input "search" at bounding box center [326, 252] width 100 height 12
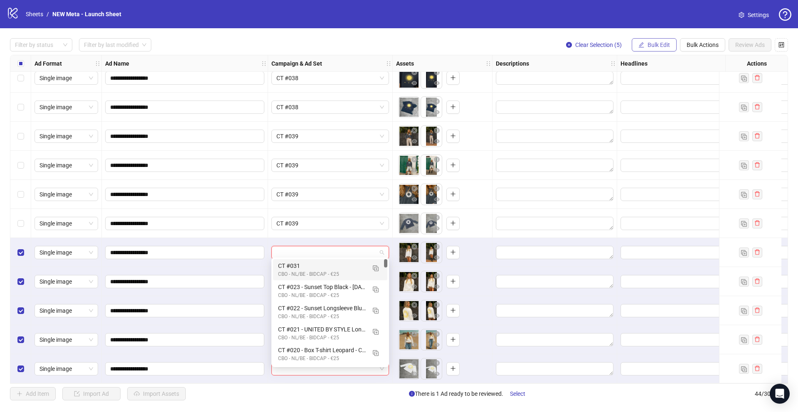
click at [644, 46] on button "Bulk Edit" at bounding box center [654, 44] width 45 height 13
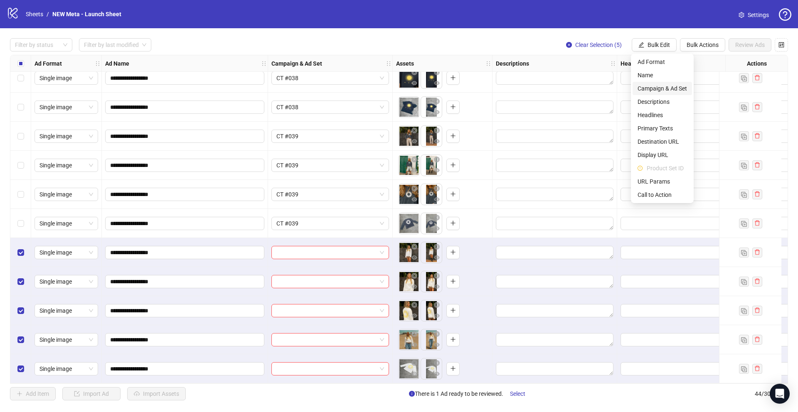
click at [662, 89] on span "Campaign & Ad Set" at bounding box center [662, 88] width 49 height 9
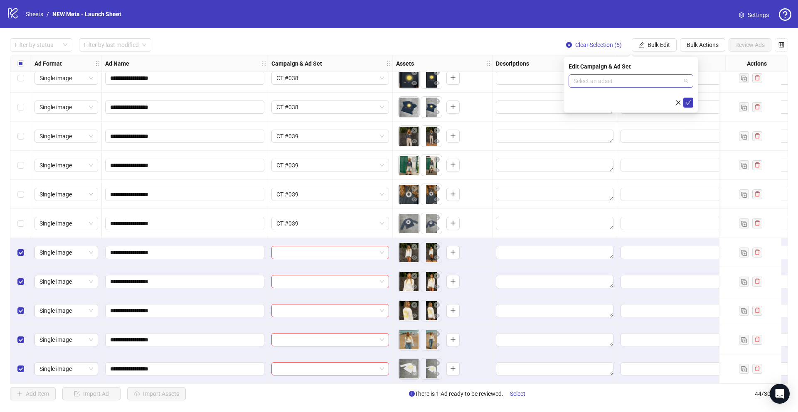
click at [616, 80] on input "search" at bounding box center [627, 81] width 107 height 12
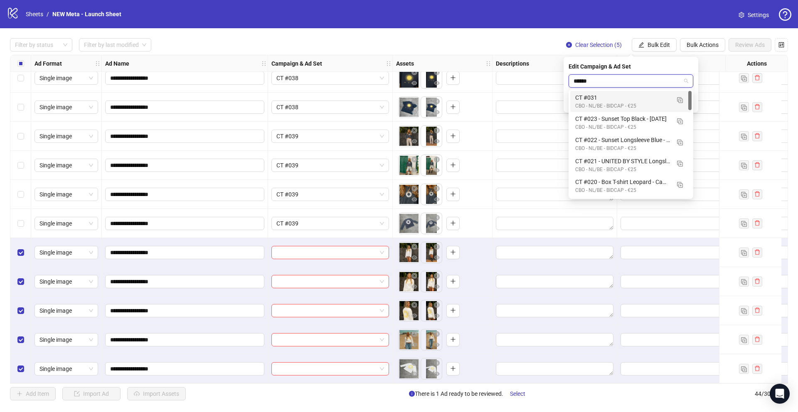
type input "*******"
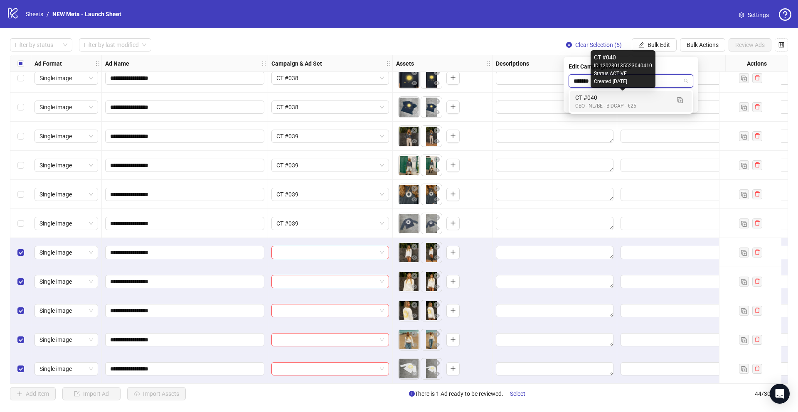
click at [620, 94] on div "CT #040" at bounding box center [622, 97] width 95 height 9
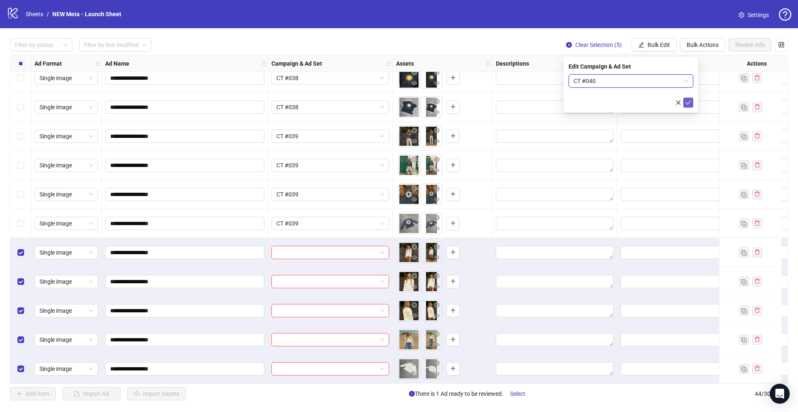
click at [691, 104] on icon "check" at bounding box center [688, 103] width 6 height 6
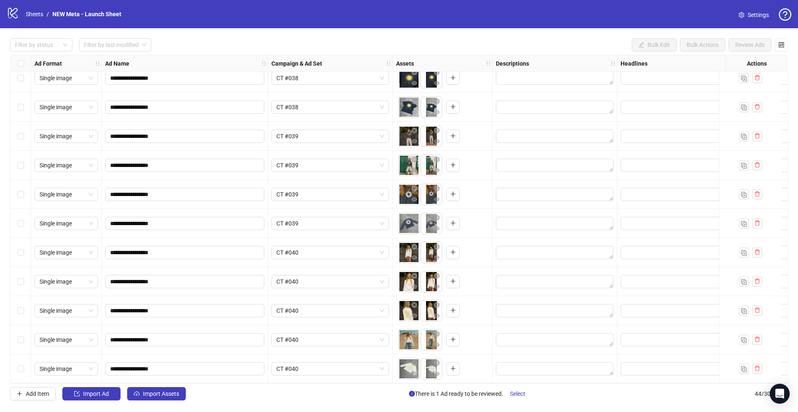
drag, startPoint x: 367, startPoint y: 384, endPoint x: 440, endPoint y: 386, distance: 73.6
click at [440, 386] on div "**********" at bounding box center [399, 219] width 798 height 382
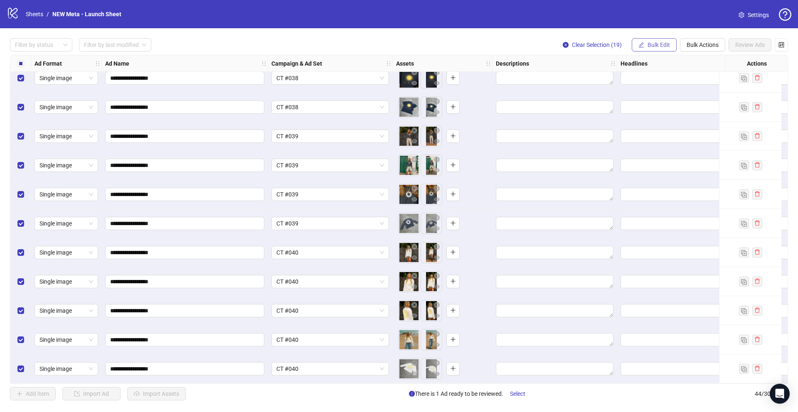
click at [674, 44] on button "Bulk Edit" at bounding box center [654, 44] width 45 height 13
click at [666, 112] on span "Headlines" at bounding box center [662, 115] width 49 height 9
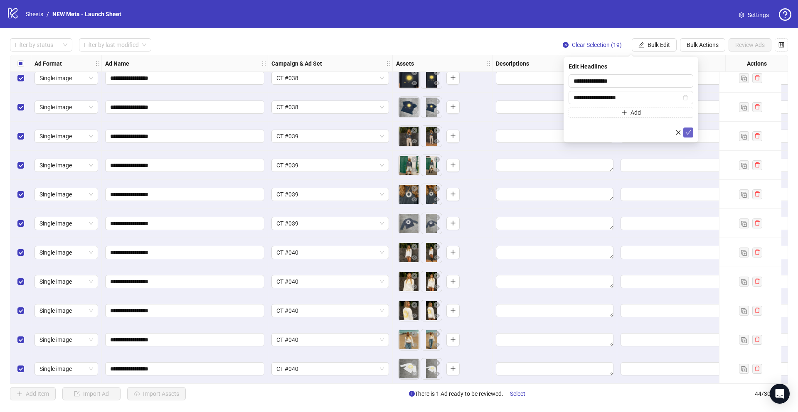
click at [685, 131] on button "submit" at bounding box center [688, 133] width 10 height 10
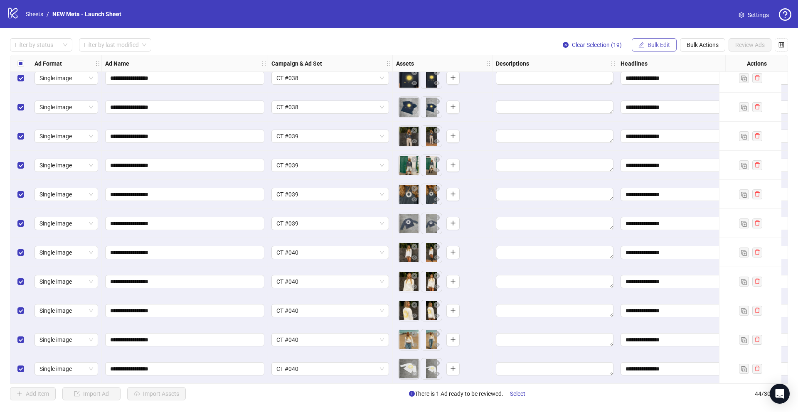
click at [656, 49] on button "Bulk Edit" at bounding box center [654, 44] width 45 height 13
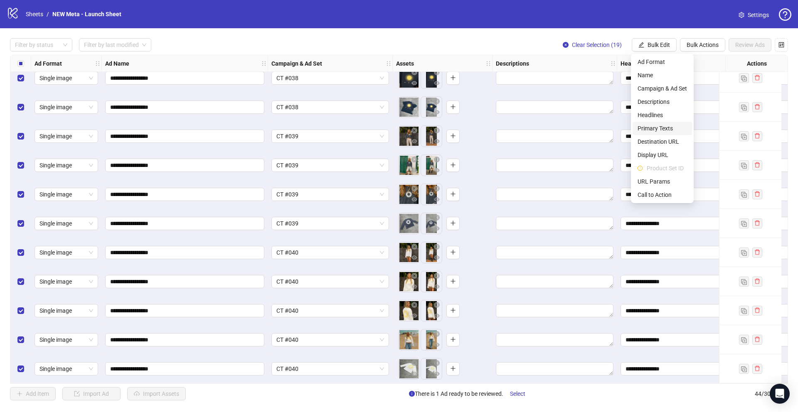
click at [652, 127] on span "Primary Texts" at bounding box center [662, 128] width 49 height 9
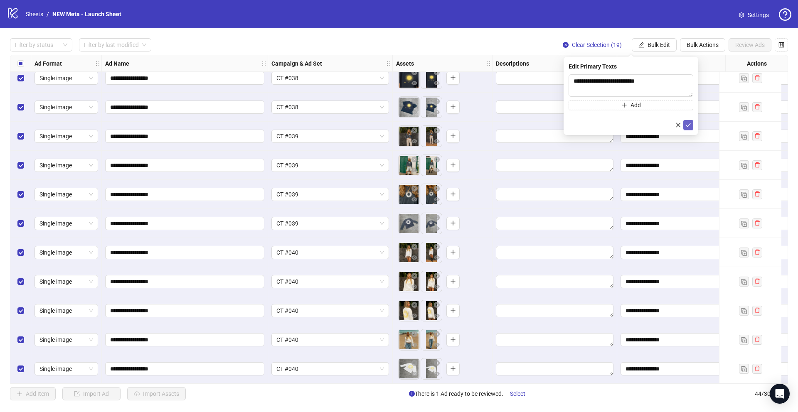
click at [689, 125] on icon "check" at bounding box center [688, 125] width 5 height 4
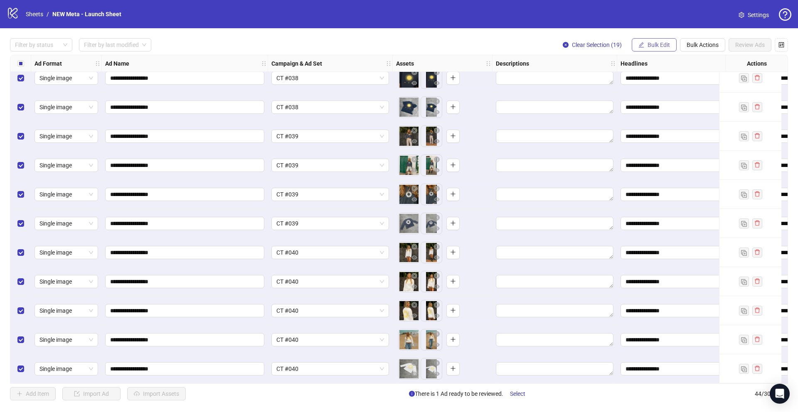
click at [663, 42] on span "Bulk Edit" at bounding box center [659, 45] width 22 height 7
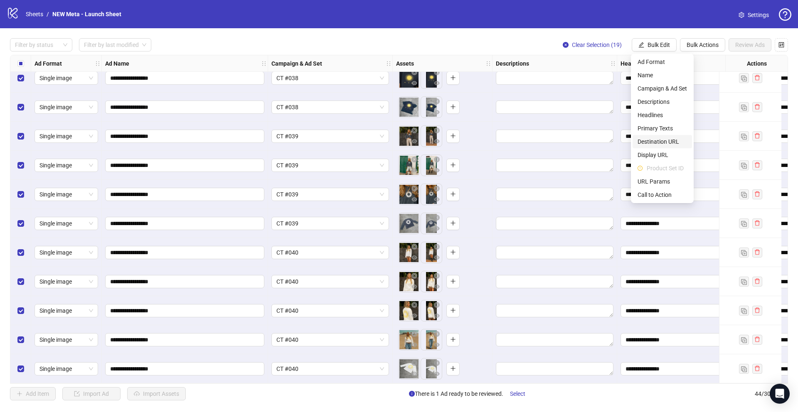
click at [662, 138] on span "Destination URL" at bounding box center [662, 141] width 49 height 9
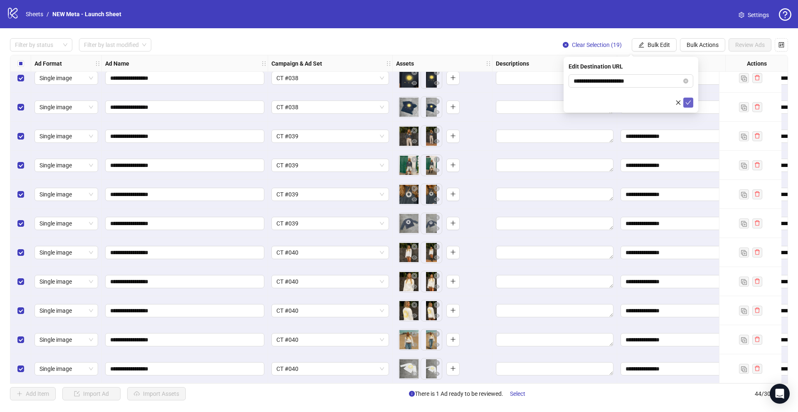
click at [686, 100] on icon "check" at bounding box center [688, 103] width 6 height 6
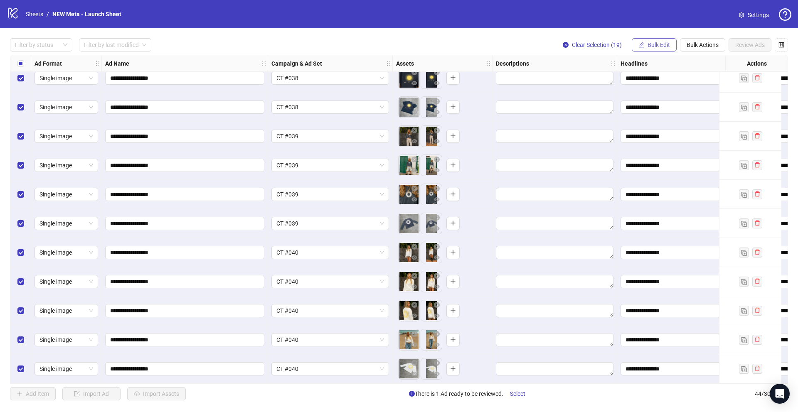
click at [660, 49] on button "Bulk Edit" at bounding box center [654, 44] width 45 height 13
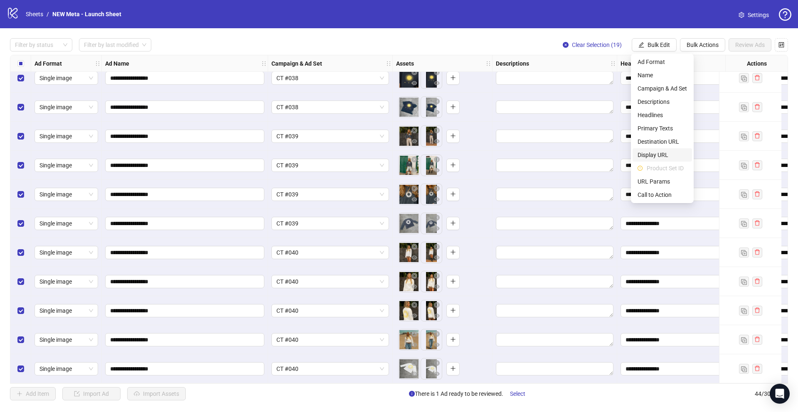
click at [663, 159] on span "Display URL" at bounding box center [662, 154] width 49 height 9
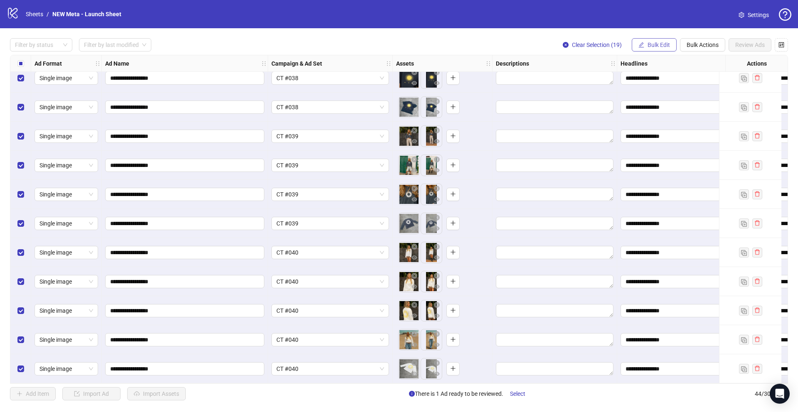
click at [667, 45] on span "Bulk Edit" at bounding box center [659, 45] width 22 height 7
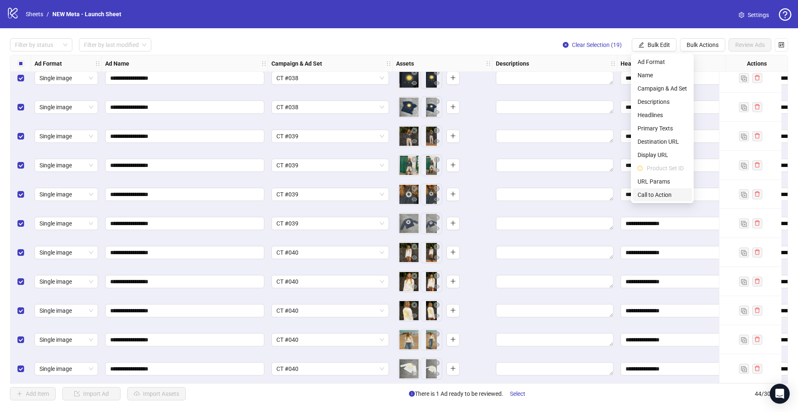
click at [663, 195] on span "Call to Action" at bounding box center [662, 194] width 49 height 9
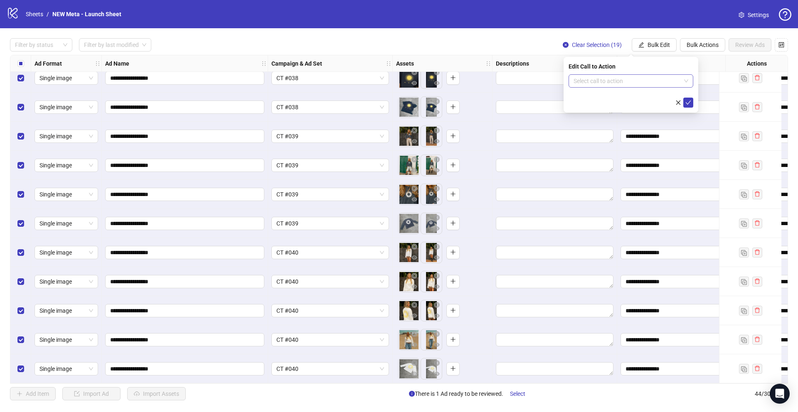
click at [680, 78] on input "search" at bounding box center [627, 81] width 107 height 12
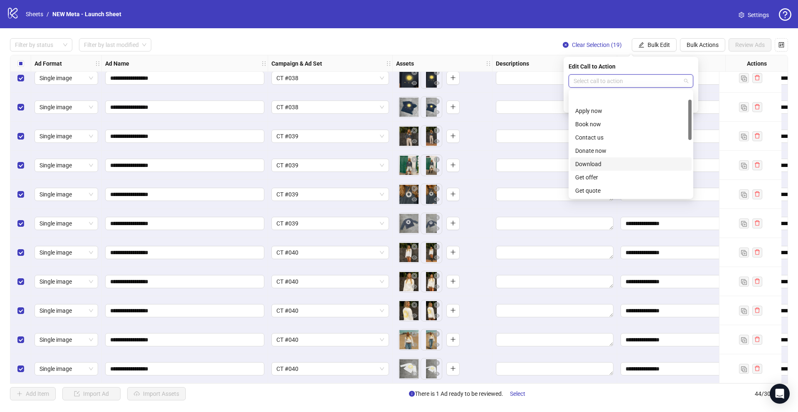
scroll to position [119, 0]
click at [607, 178] on div "Shop now" at bounding box center [630, 177] width 111 height 9
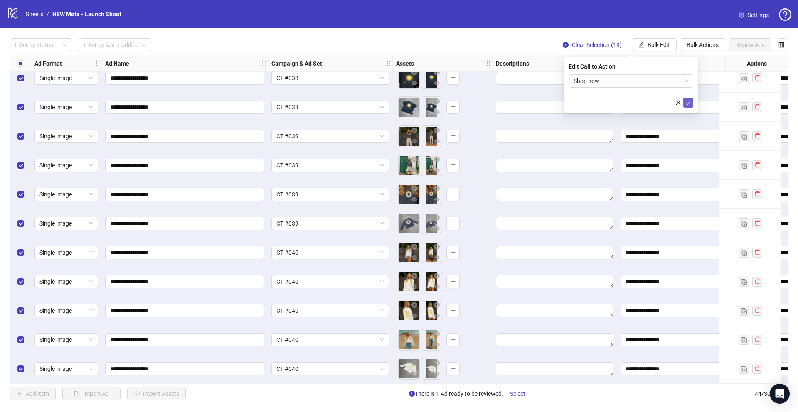
click at [690, 101] on icon "check" at bounding box center [688, 103] width 6 height 6
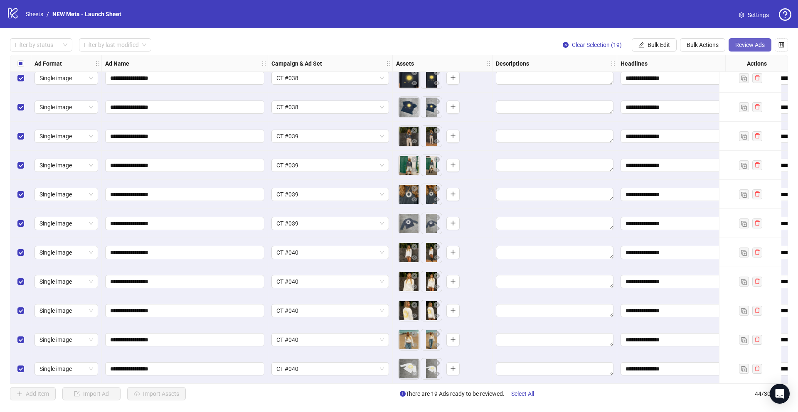
click at [754, 42] on span "Review Ads" at bounding box center [750, 45] width 30 height 7
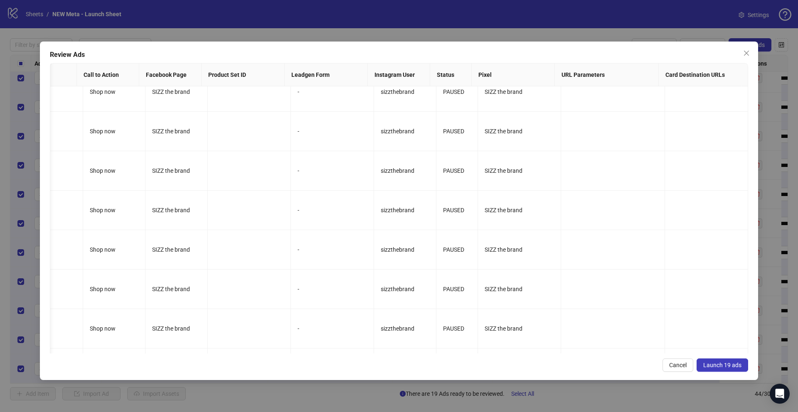
scroll to position [489, 701]
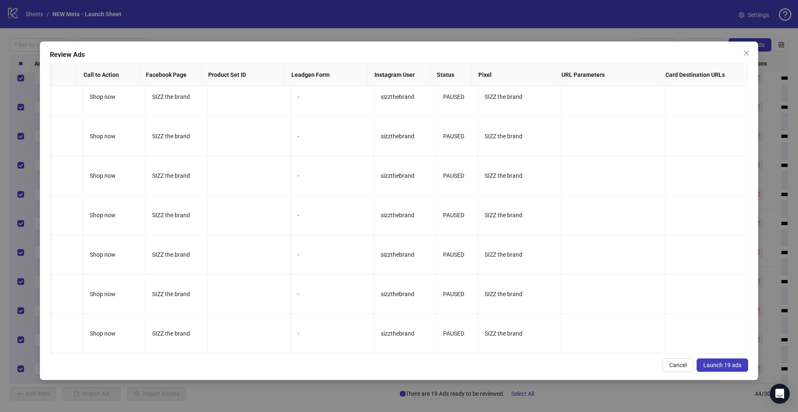
click at [727, 367] on span "Launch 19 ads" at bounding box center [722, 365] width 38 height 7
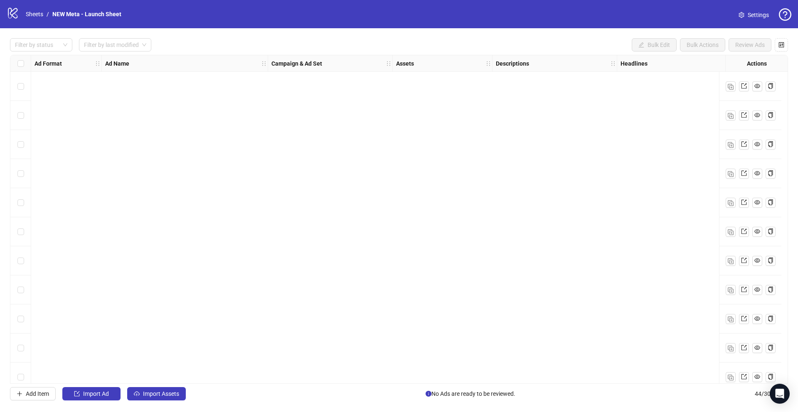
scroll to position [972, 0]
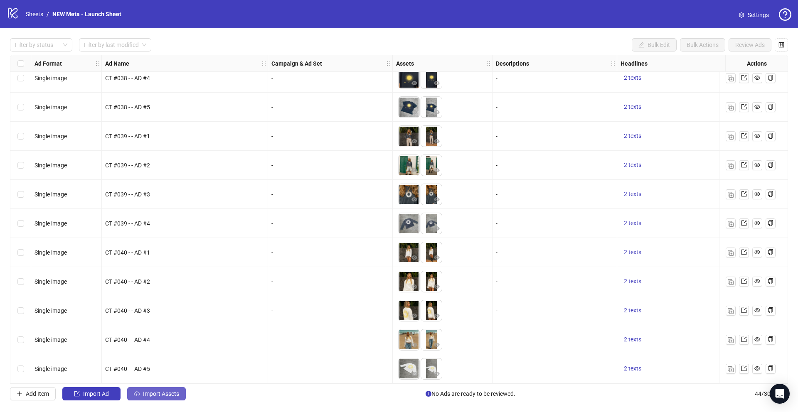
click at [152, 398] on button "Import Assets" at bounding box center [156, 393] width 59 height 13
click at [152, 397] on button "Import Assets" at bounding box center [156, 393] width 59 height 13
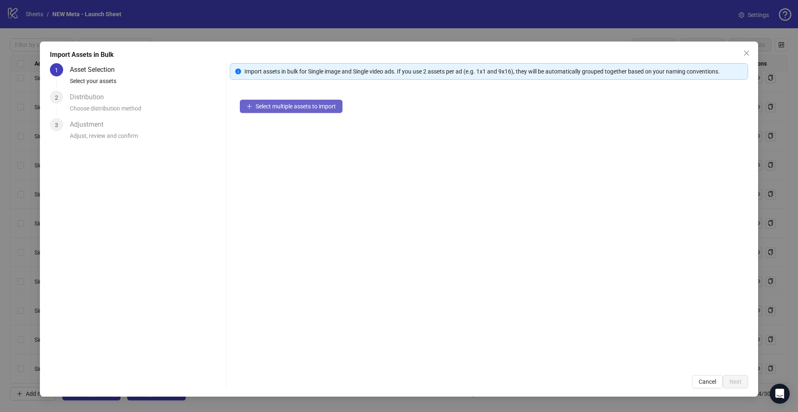
click at [303, 106] on span "Select multiple assets to import" at bounding box center [296, 106] width 80 height 7
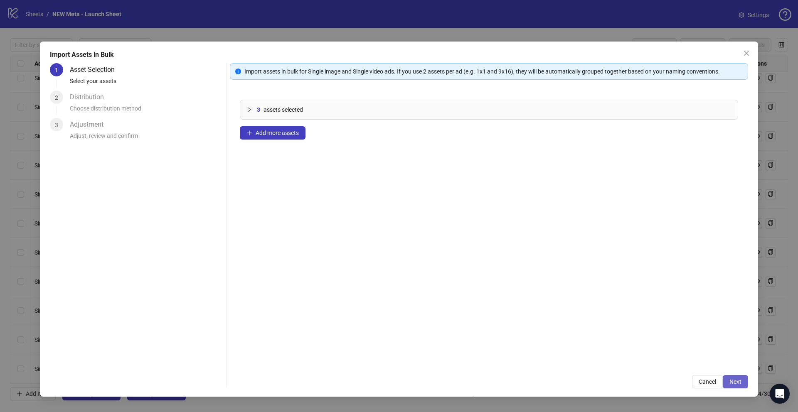
click at [732, 385] on span "Next" at bounding box center [736, 382] width 12 height 7
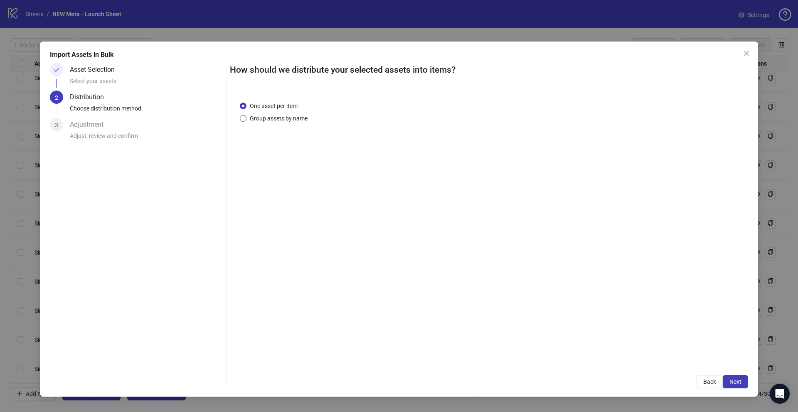
click at [286, 121] on span "Group assets by name" at bounding box center [278, 118] width 64 height 9
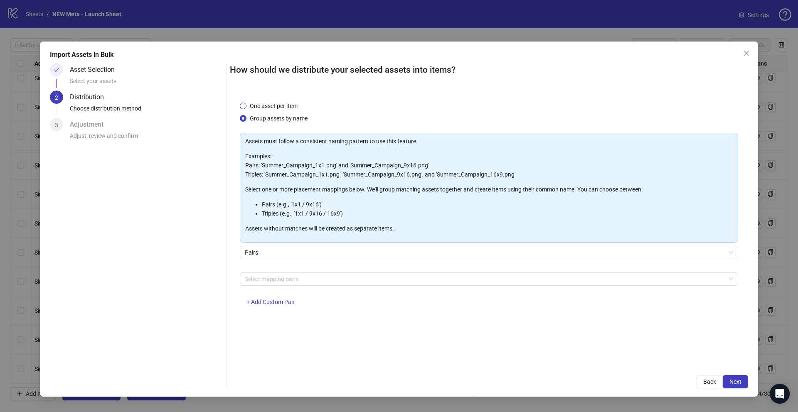
click at [246, 105] on span "One asset per item" at bounding box center [273, 105] width 54 height 9
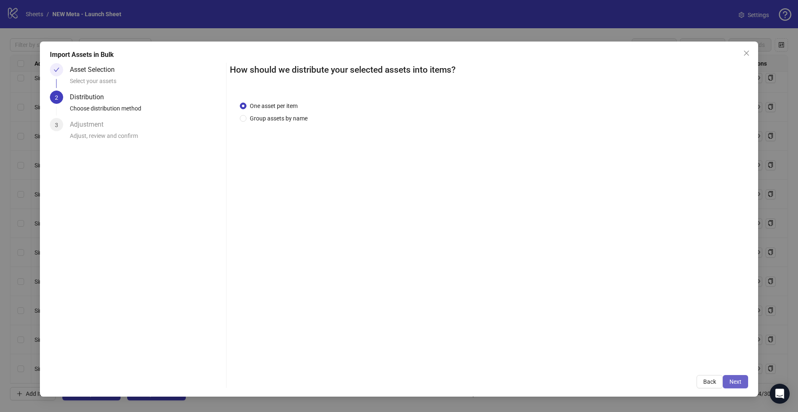
click at [739, 376] on button "Next" at bounding box center [735, 381] width 25 height 13
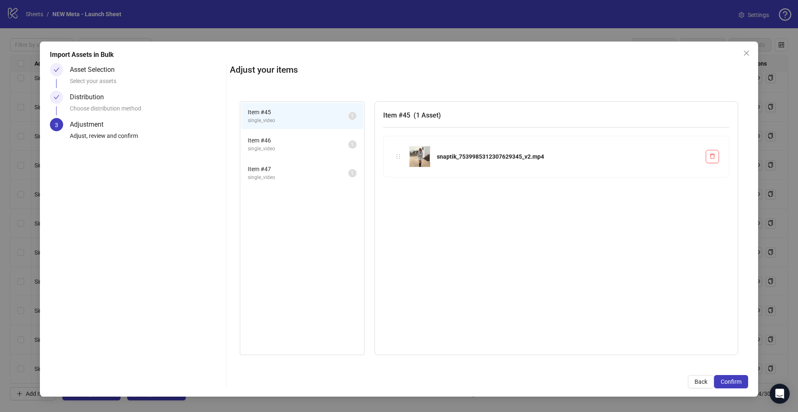
click at [295, 146] on span "single_video" at bounding box center [298, 149] width 101 height 8
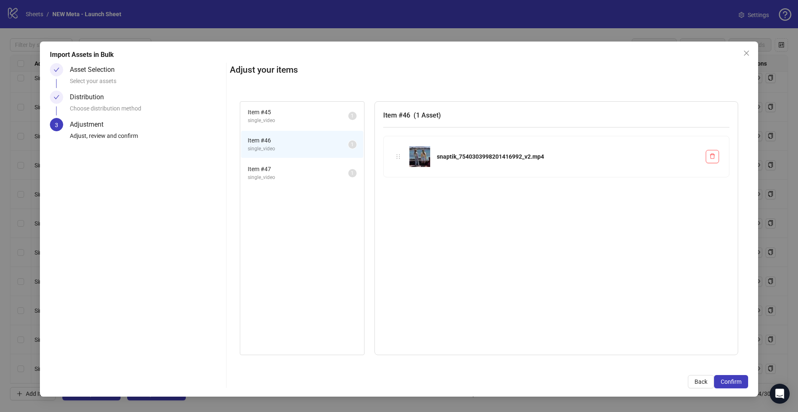
click at [301, 173] on span "Item # 47" at bounding box center [298, 169] width 101 height 9
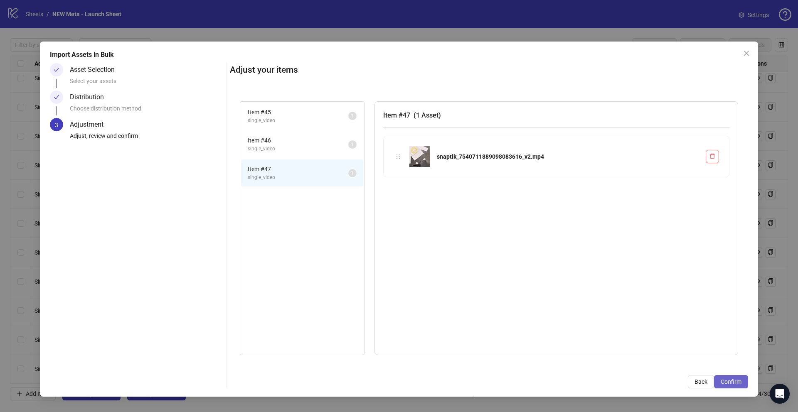
click at [726, 377] on button "Confirm" at bounding box center [731, 381] width 34 height 13
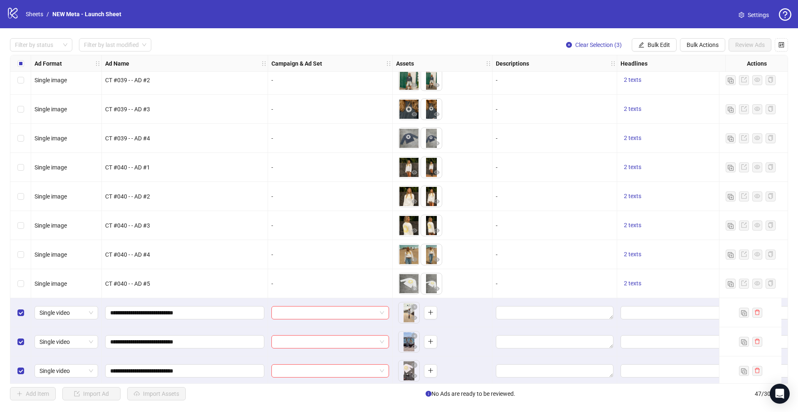
scroll to position [1059, 0]
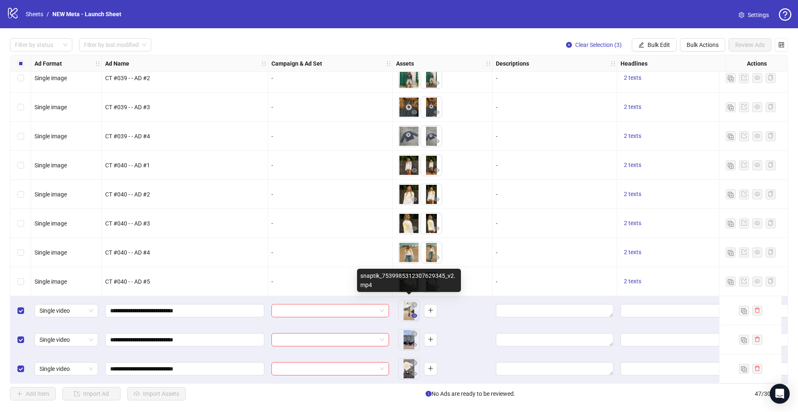
click at [411, 316] on button "button" at bounding box center [414, 316] width 10 height 10
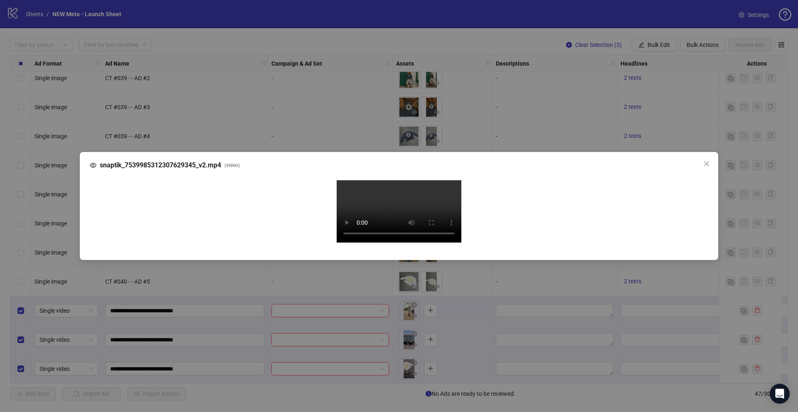
click at [736, 207] on div "snaptik_7539985312307629345_v2.mp4 ( video ) Your browser does not support the …" at bounding box center [399, 206] width 798 height 412
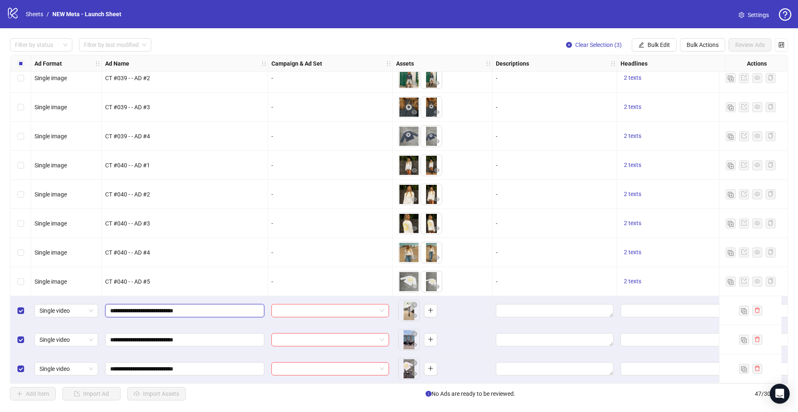
click at [171, 309] on input "**********" at bounding box center [184, 310] width 148 height 9
type input "*****"
click at [170, 309] on input "*****" at bounding box center [184, 310] width 148 height 9
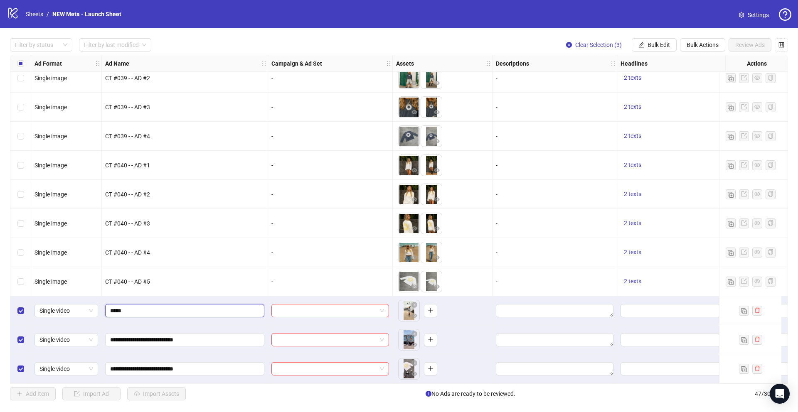
click at [170, 309] on input "*****" at bounding box center [184, 310] width 148 height 9
click at [173, 335] on input "**********" at bounding box center [184, 339] width 148 height 9
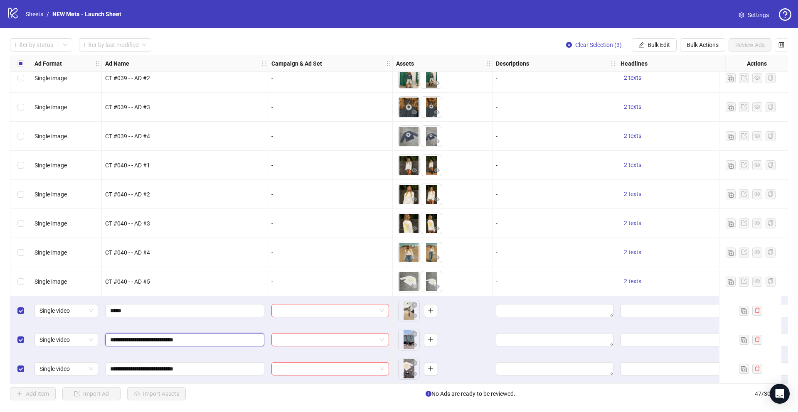
paste input "text"
type input "*****"
click at [109, 309] on span "*****" at bounding box center [184, 310] width 159 height 13
click at [128, 163] on span "CT #040 - - AD #1" at bounding box center [127, 165] width 45 height 7
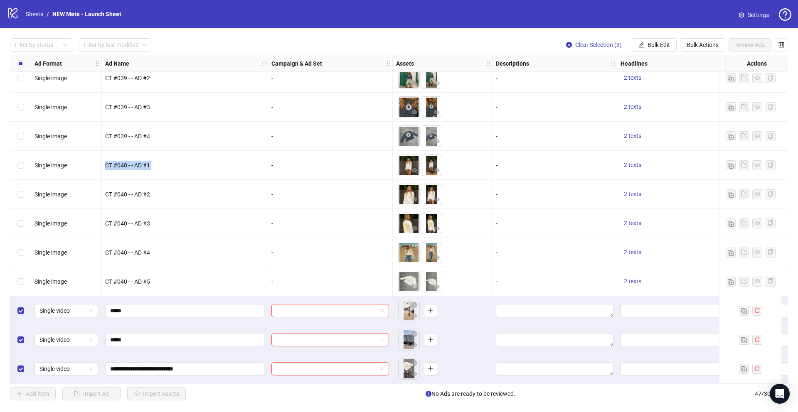
click at [128, 163] on span "CT #040 - - AD #1" at bounding box center [127, 165] width 45 height 7
copy span "CT #040 - - AD #1"
click at [131, 313] on span "*****" at bounding box center [184, 310] width 159 height 13
drag, startPoint x: 131, startPoint y: 313, endPoint x: 131, endPoint y: 308, distance: 5.1
click at [131, 311] on span "*****" at bounding box center [184, 310] width 159 height 13
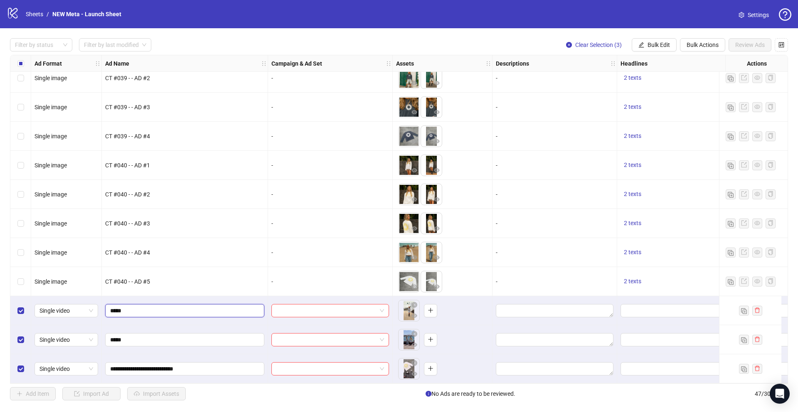
click at [131, 308] on input "*****" at bounding box center [184, 310] width 148 height 9
paste input "**********"
click at [131, 308] on input "**********" at bounding box center [184, 310] width 148 height 9
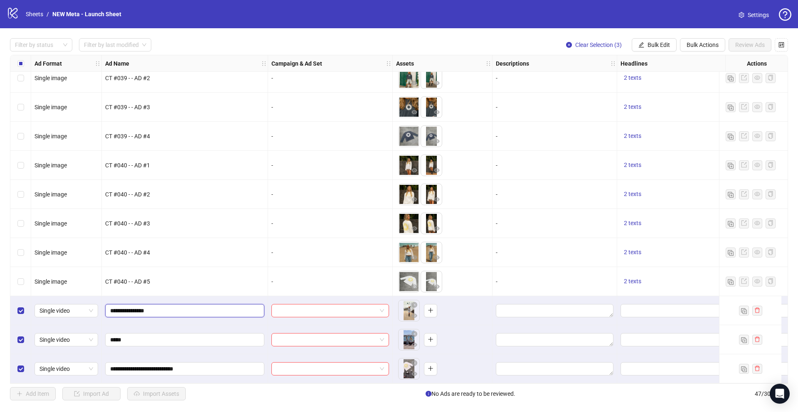
type input "**********"
click at [131, 308] on input "**********" at bounding box center [184, 310] width 148 height 9
click at [146, 337] on input "*****" at bounding box center [184, 339] width 148 height 9
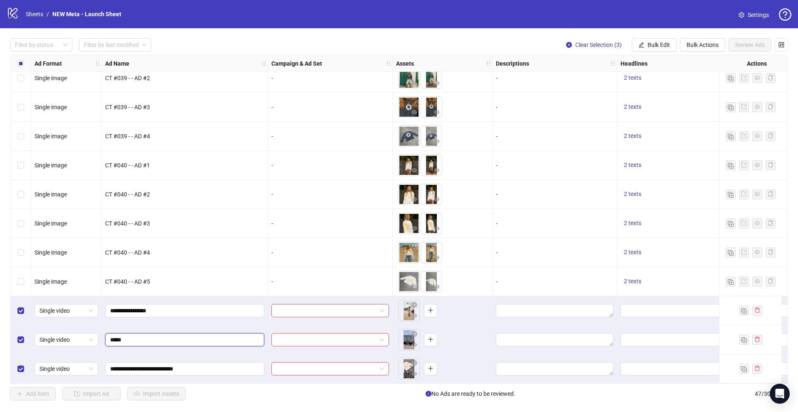
click at [146, 337] on input "*****" at bounding box center [184, 339] width 148 height 9
paste input "**********"
type input "**********"
click at [181, 365] on input "**********" at bounding box center [184, 369] width 148 height 9
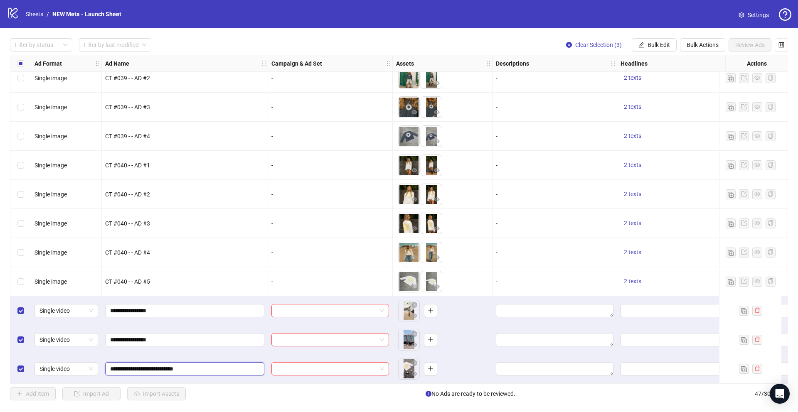
click at [181, 365] on input "**********" at bounding box center [184, 369] width 148 height 9
paste input "text"
type input "**********"
click at [256, 319] on div "**********" at bounding box center [185, 310] width 166 height 29
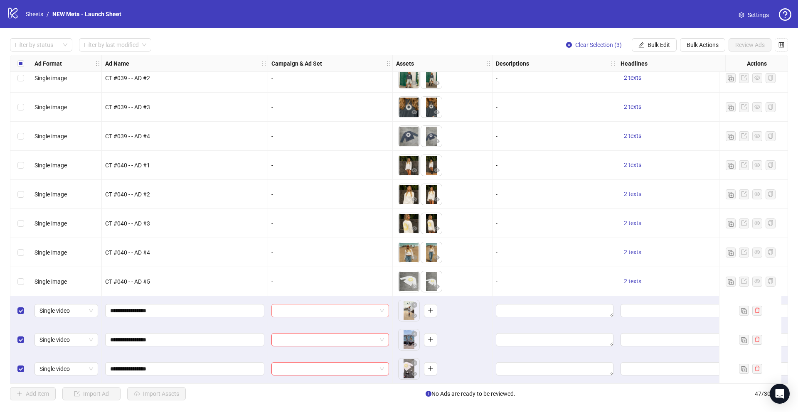
click at [322, 305] on input "search" at bounding box center [326, 311] width 100 height 12
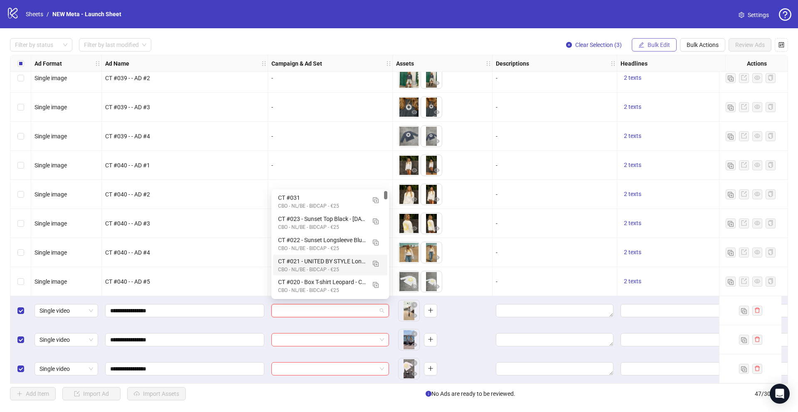
click at [656, 44] on span "Bulk Edit" at bounding box center [659, 45] width 22 height 7
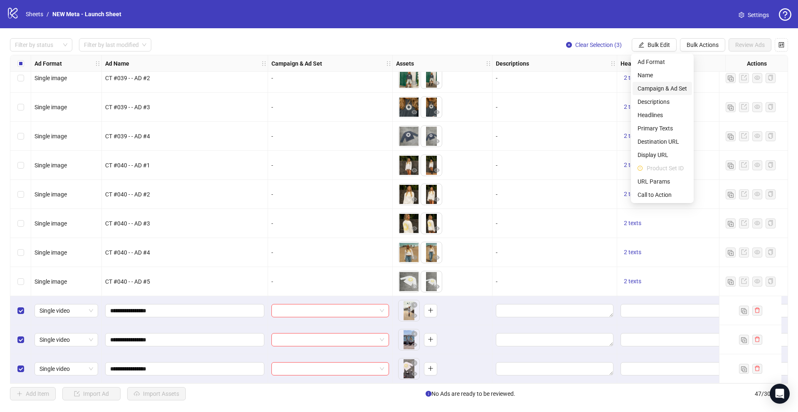
click at [664, 85] on span "Campaign & Ad Set" at bounding box center [662, 88] width 49 height 9
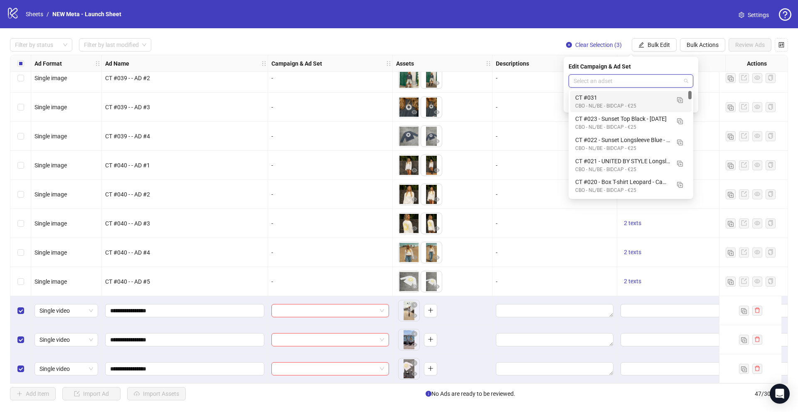
click at [636, 77] on input "search" at bounding box center [627, 81] width 107 height 12
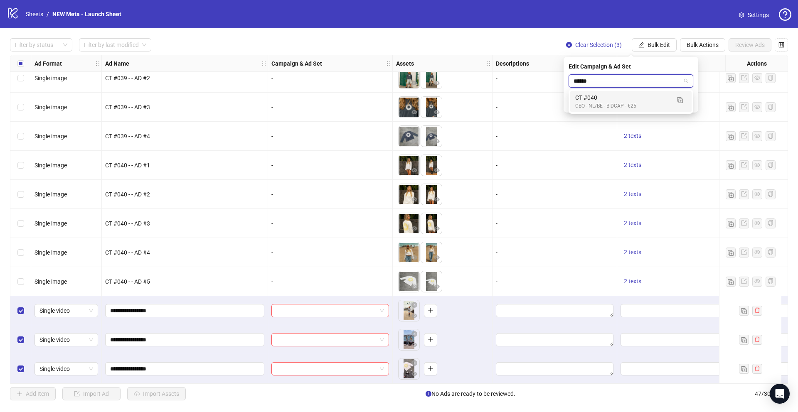
type input "*******"
click at [617, 101] on div "CT #041" at bounding box center [622, 97] width 95 height 9
drag, startPoint x: 688, startPoint y: 103, endPoint x: 679, endPoint y: 161, distance: 58.9
click at [688, 103] on icon "check" at bounding box center [688, 103] width 6 height 6
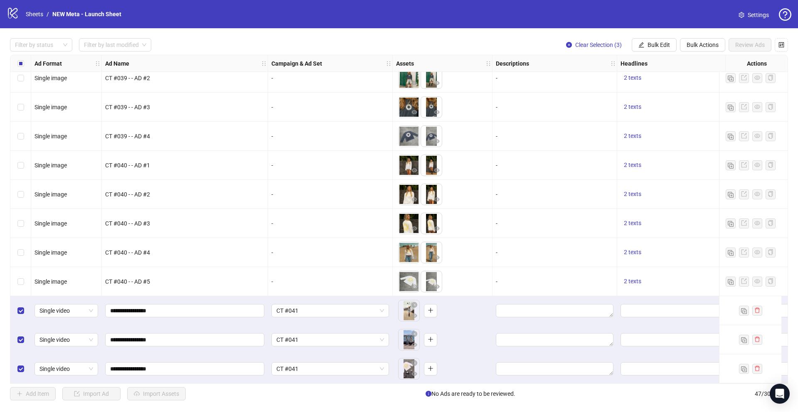
scroll to position [1059, 234]
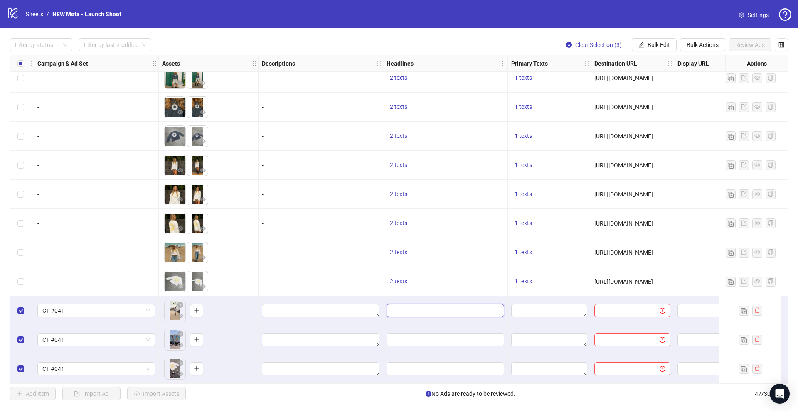
click at [439, 307] on input "Edit values" at bounding box center [445, 310] width 106 height 9
type input "**********"
click at [487, 348] on button "Add" at bounding box center [454, 346] width 125 height 10
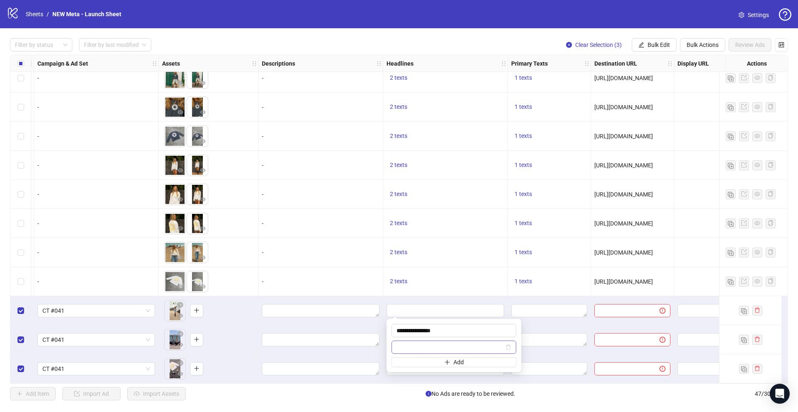
click at [482, 348] on input "text" at bounding box center [450, 347] width 107 height 9
type input "**********"
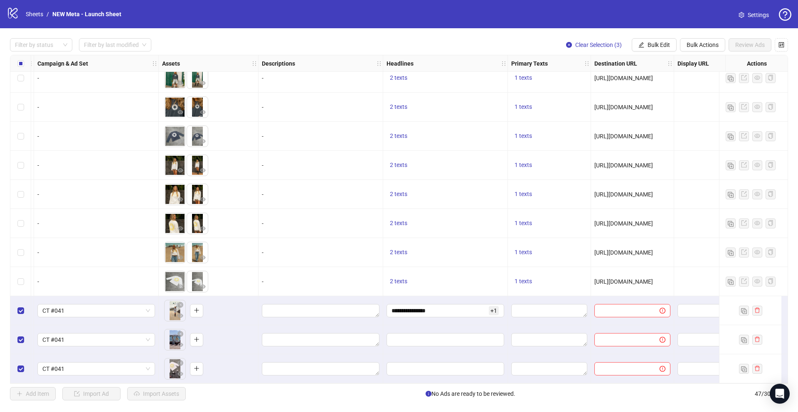
click at [507, 313] on div "**********" at bounding box center [445, 310] width 125 height 29
click at [544, 300] on div at bounding box center [549, 310] width 83 height 29
click at [545, 304] on textarea "Edit values" at bounding box center [549, 310] width 76 height 13
type textarea "**********"
click at [592, 306] on div at bounding box center [632, 310] width 83 height 29
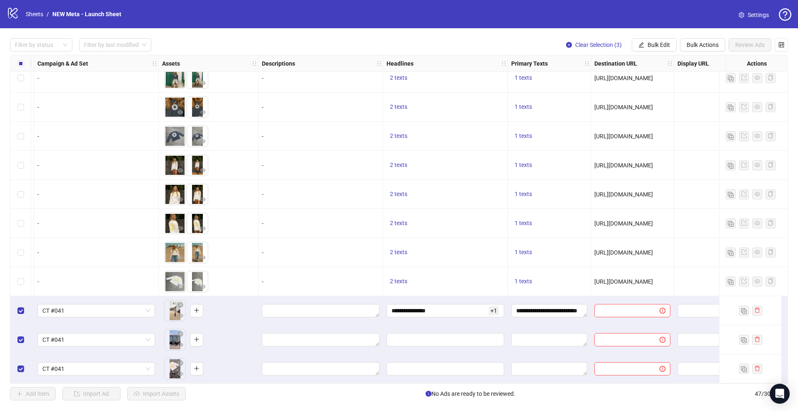
click at [614, 282] on div "[URL][DOMAIN_NAME]" at bounding box center [632, 281] width 76 height 9
click at [614, 281] on span "[URL][DOMAIN_NAME]" at bounding box center [623, 282] width 59 height 7
click at [614, 279] on span "[URL][DOMAIN_NAME]" at bounding box center [623, 282] width 59 height 7
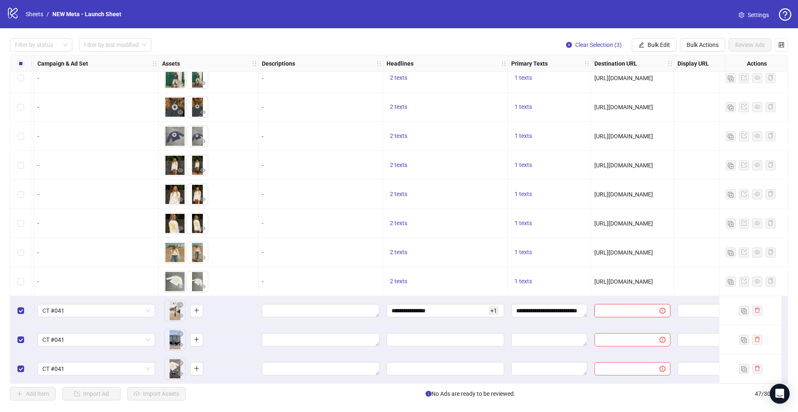
click at [614, 311] on input "text" at bounding box center [623, 310] width 49 height 9
paste input "**********"
type input "**********"
click at [602, 362] on span at bounding box center [632, 368] width 76 height 13
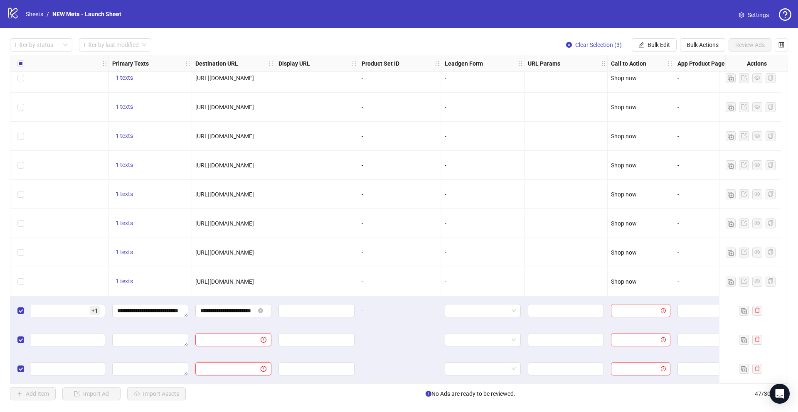
scroll to position [1059, 638]
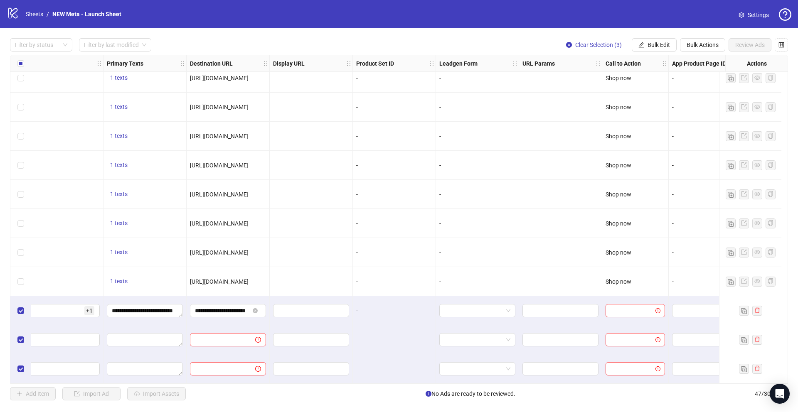
click at [641, 308] on input "search" at bounding box center [632, 311] width 42 height 12
click at [633, 226] on div "Shop now" at bounding box center [635, 224] width 46 height 9
click at [560, 279] on div at bounding box center [560, 281] width 83 height 29
click at [667, 45] on span "Bulk Edit" at bounding box center [659, 45] width 22 height 7
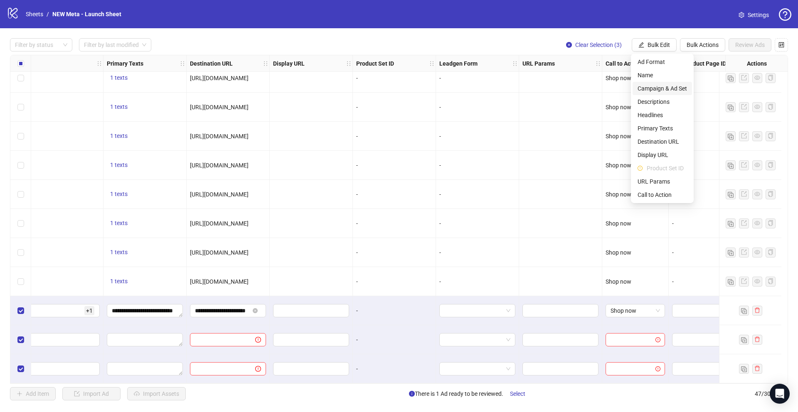
click at [655, 87] on span "Campaign & Ad Set" at bounding box center [662, 88] width 49 height 9
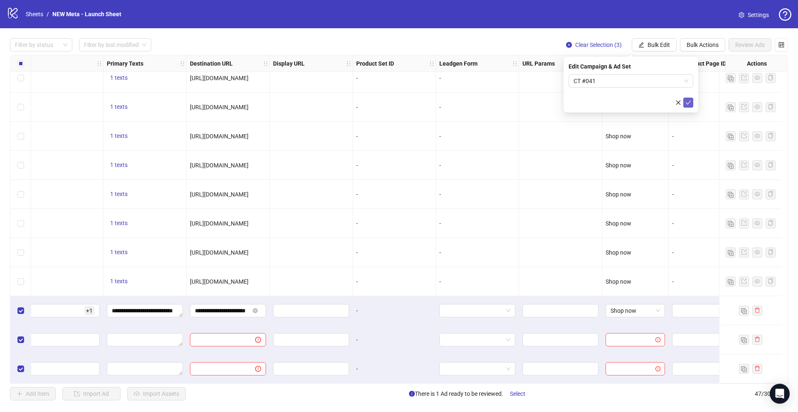
click at [686, 106] on button "submit" at bounding box center [688, 103] width 10 height 10
click at [670, 45] on button "Bulk Edit" at bounding box center [654, 44] width 45 height 13
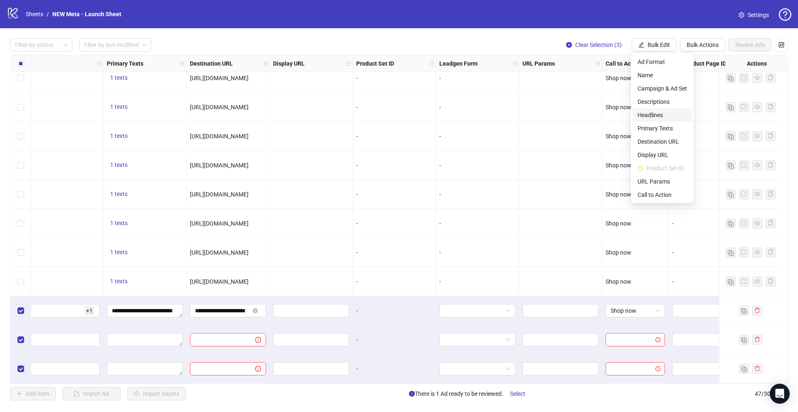
click at [653, 115] on span "Headlines" at bounding box center [662, 115] width 49 height 9
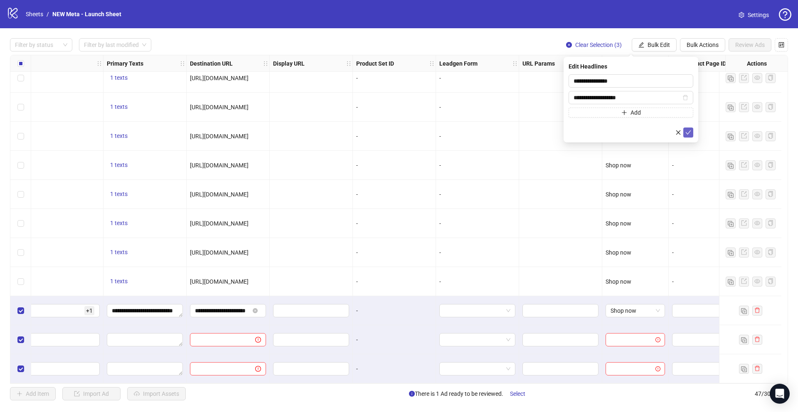
click at [686, 132] on icon "check" at bounding box center [688, 133] width 5 height 4
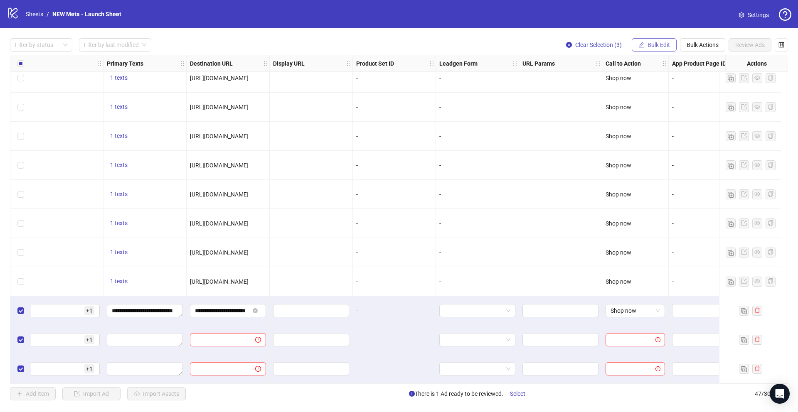
click at [657, 43] on span "Bulk Edit" at bounding box center [659, 45] width 22 height 7
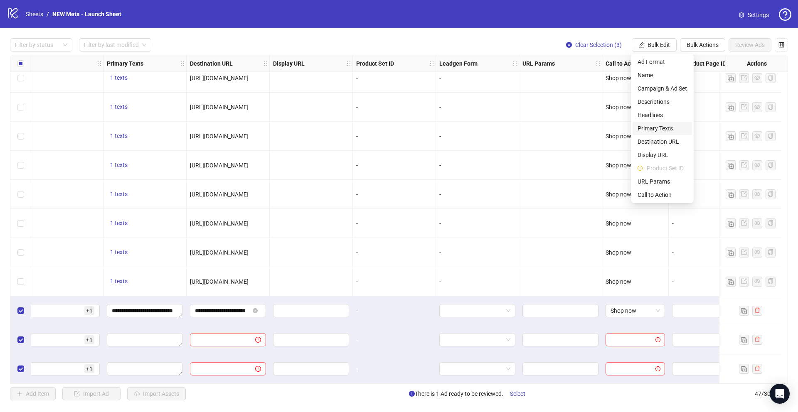
drag, startPoint x: 664, startPoint y: 131, endPoint x: 671, endPoint y: 133, distance: 7.3
click at [664, 131] on span "Primary Texts" at bounding box center [662, 128] width 49 height 9
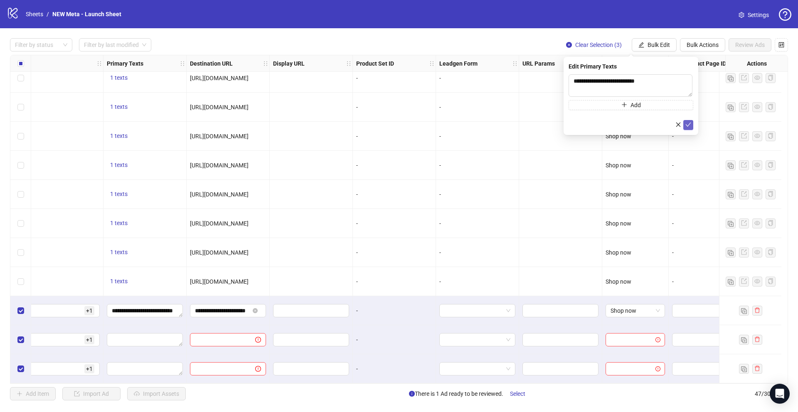
click at [686, 124] on icon "check" at bounding box center [688, 125] width 6 height 6
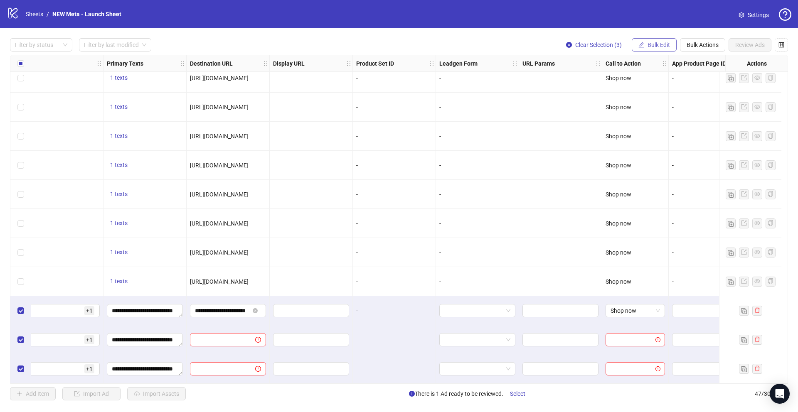
click at [653, 46] on span "Bulk Edit" at bounding box center [659, 45] width 22 height 7
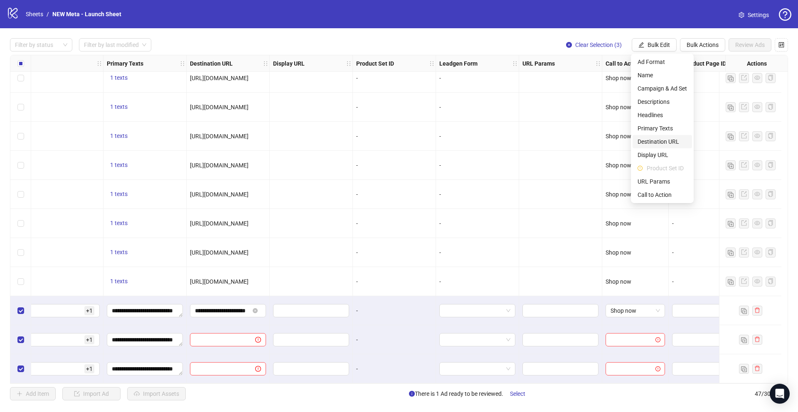
click at [668, 140] on span "Destination URL" at bounding box center [662, 141] width 49 height 9
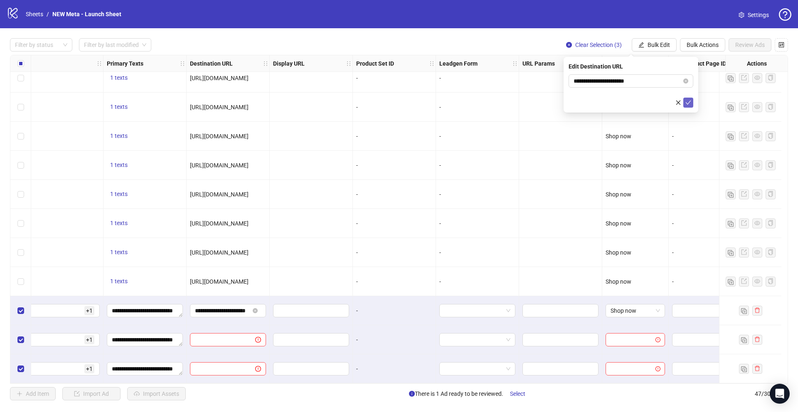
click at [685, 106] on span "submit" at bounding box center [688, 102] width 6 height 7
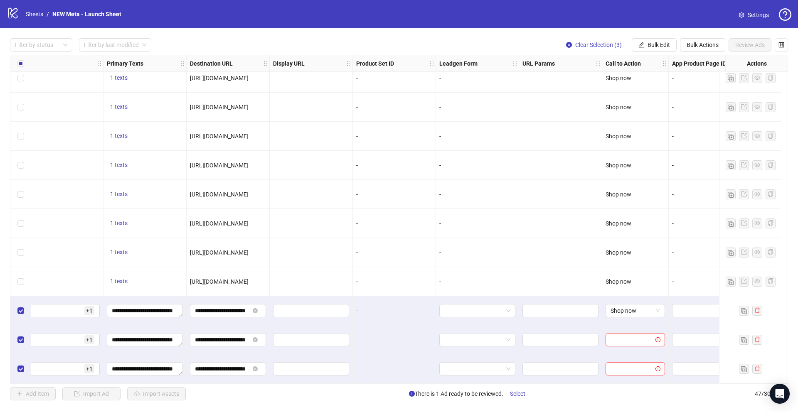
drag, startPoint x: 660, startPoint y: 44, endPoint x: 665, endPoint y: 116, distance: 71.6
click at [660, 44] on span "Bulk Edit" at bounding box center [659, 45] width 22 height 7
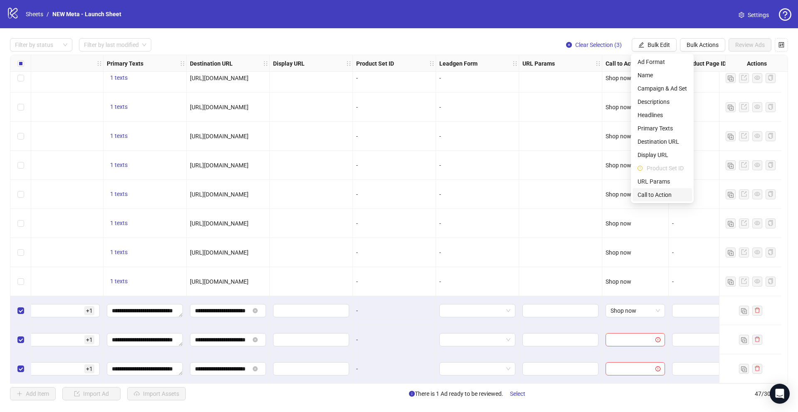
click at [663, 195] on span "Call to Action" at bounding box center [662, 194] width 49 height 9
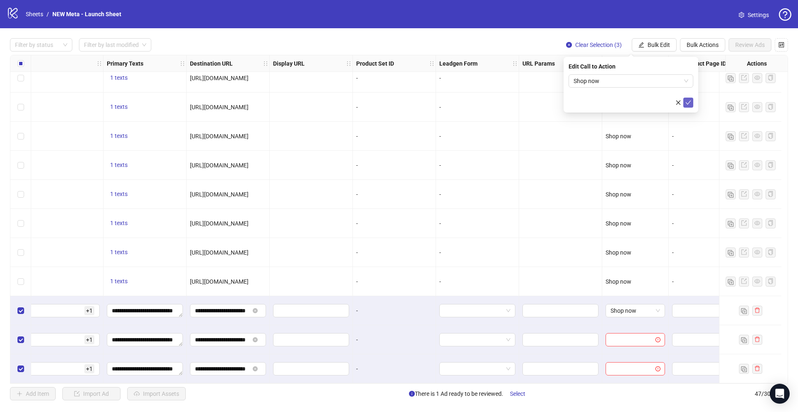
click at [687, 101] on icon "check" at bounding box center [688, 103] width 6 height 6
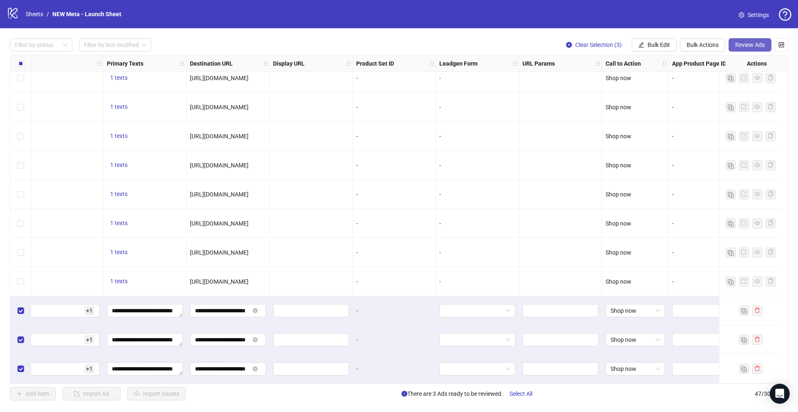
click at [752, 49] on button "Review Ads" at bounding box center [750, 44] width 43 height 13
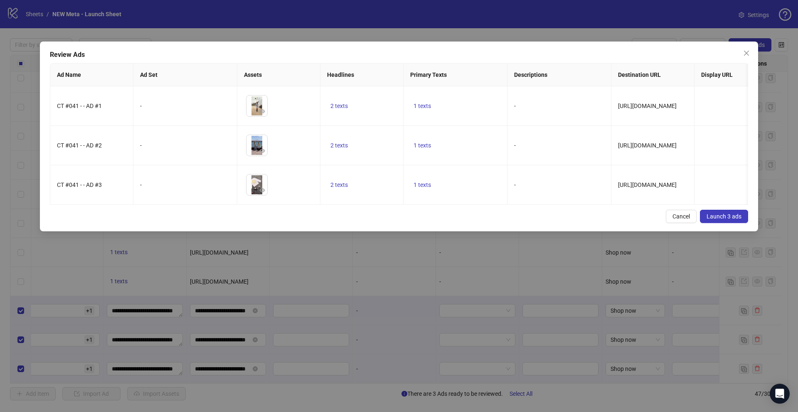
click at [725, 223] on button "Launch 3 ads" at bounding box center [724, 216] width 48 height 13
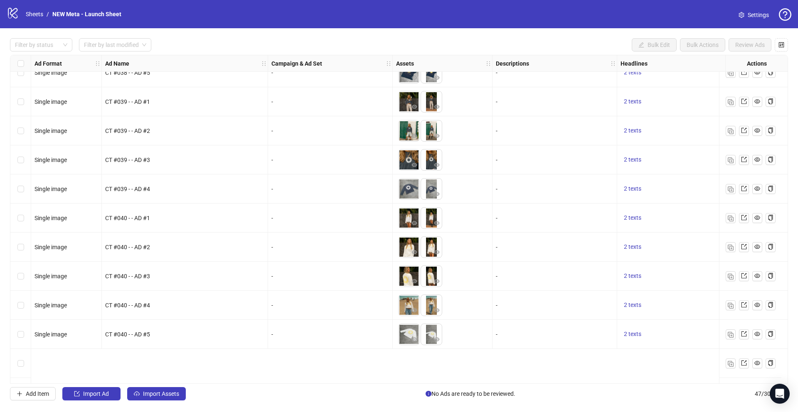
scroll to position [1059, 0]
